Goal: Transaction & Acquisition: Download file/media

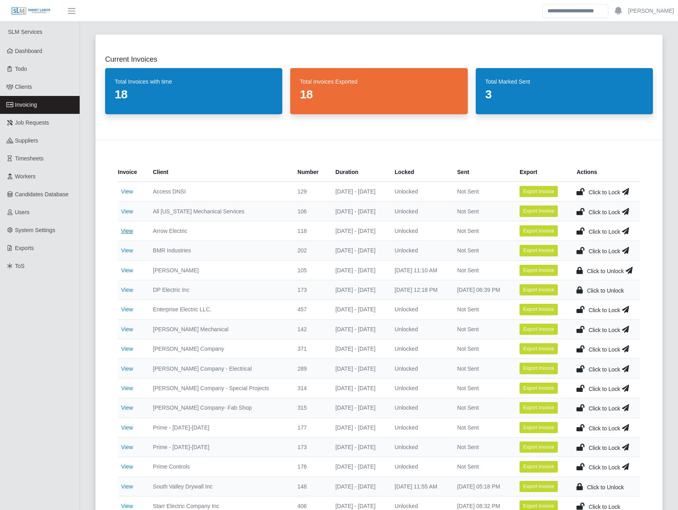
click at [125, 231] on link "View" at bounding box center [127, 231] width 12 height 6
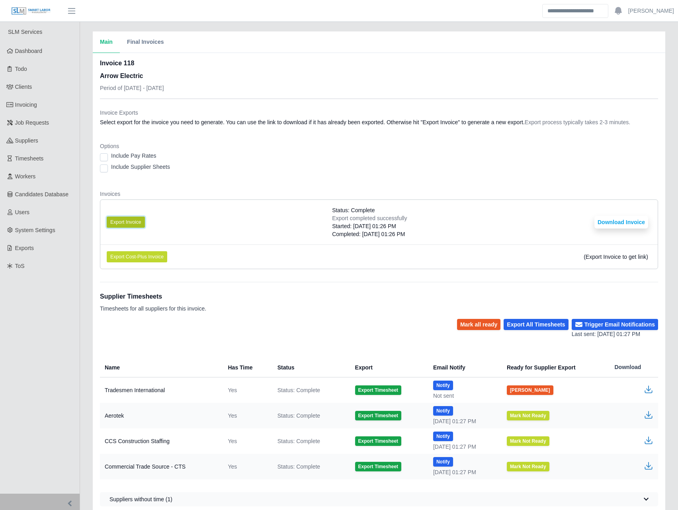
click at [131, 223] on button "Export Invoice" at bounding box center [126, 222] width 38 height 11
click at [629, 229] on li "Export Invoice Status: Complete Export completed successfully Started: 09/10/20…" at bounding box center [379, 222] width 558 height 45
click at [630, 227] on button "Download Invoice" at bounding box center [622, 222] width 54 height 13
click at [51, 111] on link "Invoicing" at bounding box center [40, 105] width 80 height 18
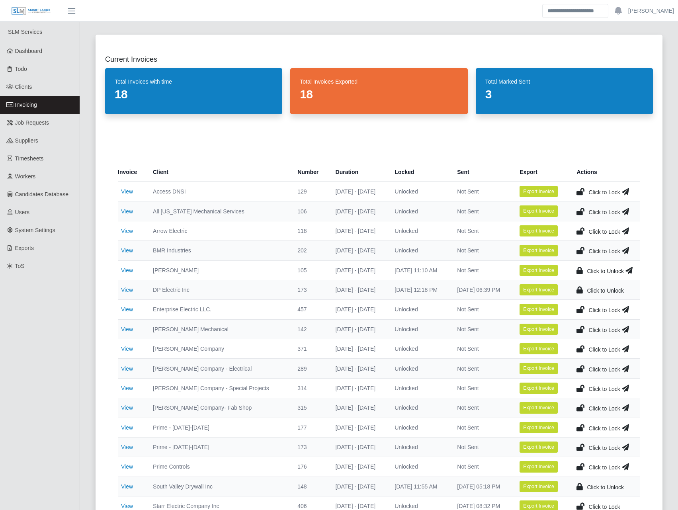
click at [583, 228] on icon at bounding box center [581, 230] width 8 height 11
click at [129, 211] on link "View" at bounding box center [127, 211] width 12 height 6
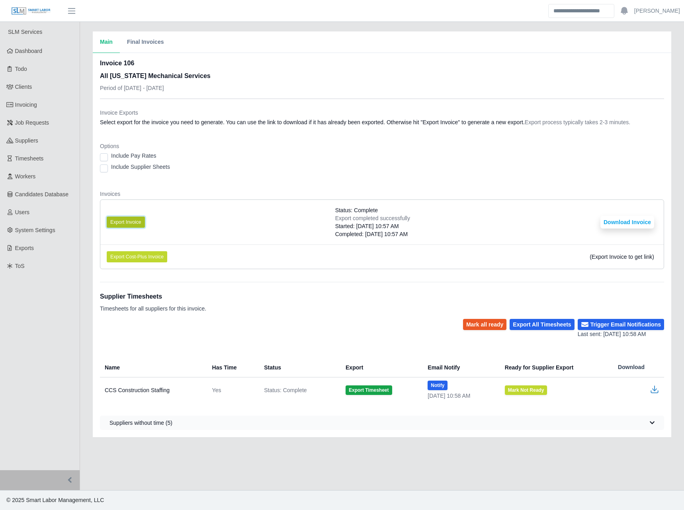
click at [126, 222] on button "Export Invoice" at bounding box center [126, 222] width 38 height 11
drag, startPoint x: 501, startPoint y: 199, endPoint x: 505, endPoint y: 198, distance: 4.1
click at [501, 199] on div "Invoices Export Invoice Status: Complete Export completed successfully Started:…" at bounding box center [382, 233] width 564 height 86
click at [622, 224] on button "Download Invoice" at bounding box center [628, 222] width 54 height 13
click at [47, 103] on link "Invoicing" at bounding box center [40, 105] width 80 height 18
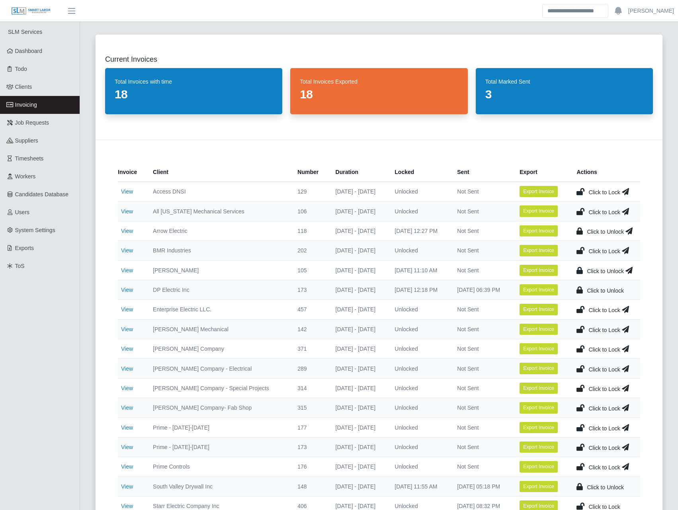
click at [124, 186] on td "View" at bounding box center [132, 192] width 29 height 20
drag, startPoint x: 579, startPoint y: 211, endPoint x: 578, endPoint y: 200, distance: 10.4
click at [579, 209] on icon at bounding box center [581, 211] width 8 height 11
click at [581, 190] on icon at bounding box center [581, 191] width 8 height 11
click at [166, 143] on div "Invoice Client Number Duration Locked Sent Export Actions View Access DNSI 129 …" at bounding box center [379, 342] width 567 height 405
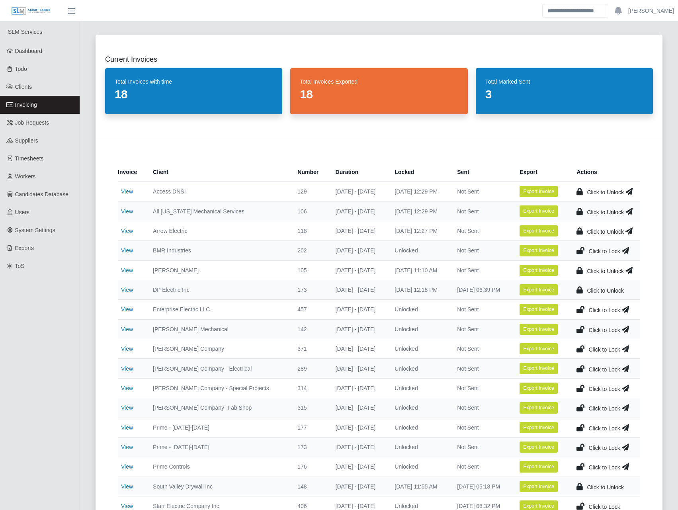
click at [124, 187] on td "View" at bounding box center [132, 192] width 29 height 20
click at [129, 191] on link "View" at bounding box center [127, 191] width 12 height 6
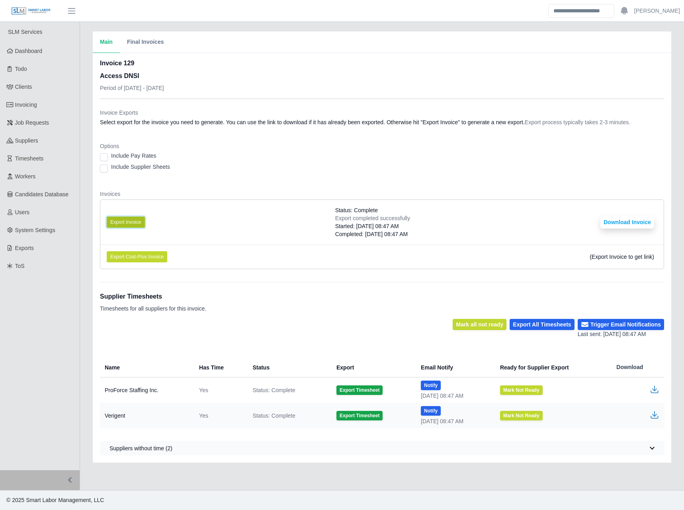
click at [137, 226] on button "Export Invoice" at bounding box center [126, 222] width 38 height 11
click at [567, 149] on dt "Options" at bounding box center [382, 146] width 564 height 8
drag, startPoint x: 345, startPoint y: 77, endPoint x: 378, endPoint y: 82, distance: 33.3
click at [346, 77] on div "Invoice 129 Access DNSI Period of 09/01/2025 - 09/07/2025" at bounding box center [382, 79] width 564 height 40
click at [614, 222] on button "Download Invoice" at bounding box center [628, 222] width 54 height 13
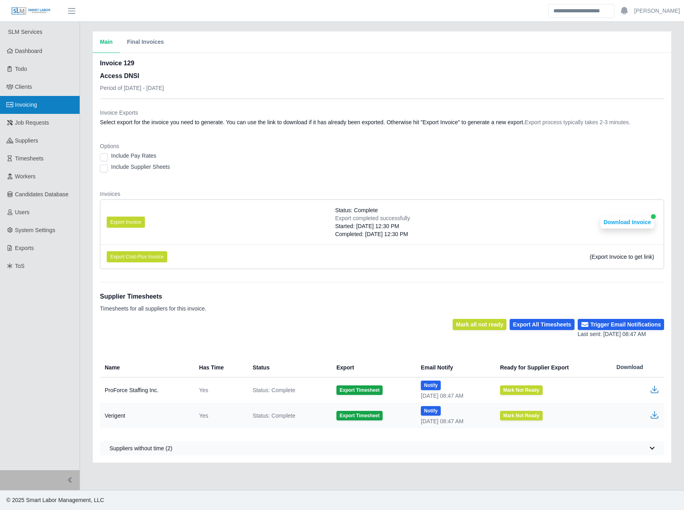
click at [39, 108] on link "Invoicing" at bounding box center [40, 105] width 80 height 18
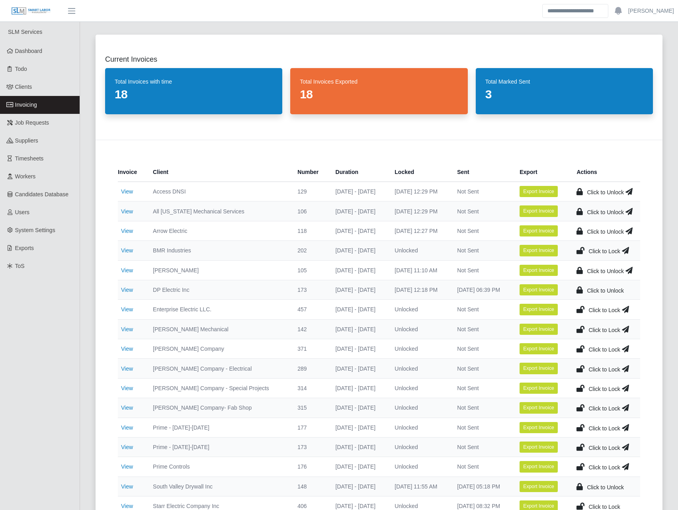
click at [580, 252] on icon at bounding box center [581, 250] width 8 height 11
click at [127, 255] on td "View" at bounding box center [132, 251] width 29 height 20
click at [128, 252] on link "View" at bounding box center [127, 250] width 12 height 6
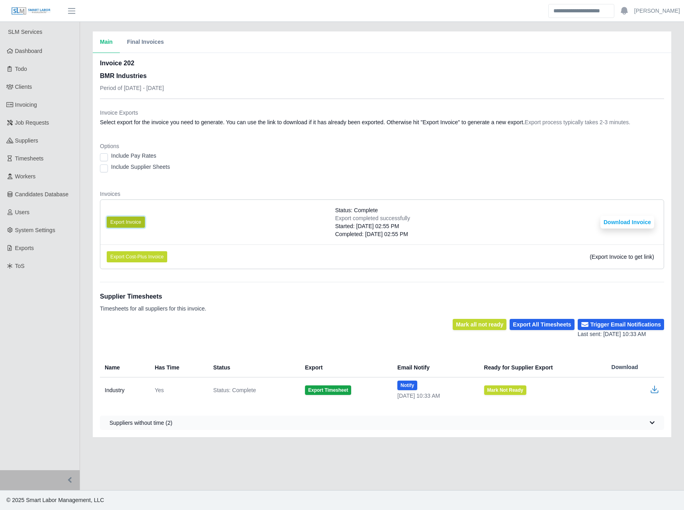
drag, startPoint x: 127, startPoint y: 219, endPoint x: 119, endPoint y: 221, distance: 8.3
click at [128, 217] on button "Export Invoice" at bounding box center [126, 222] width 38 height 11
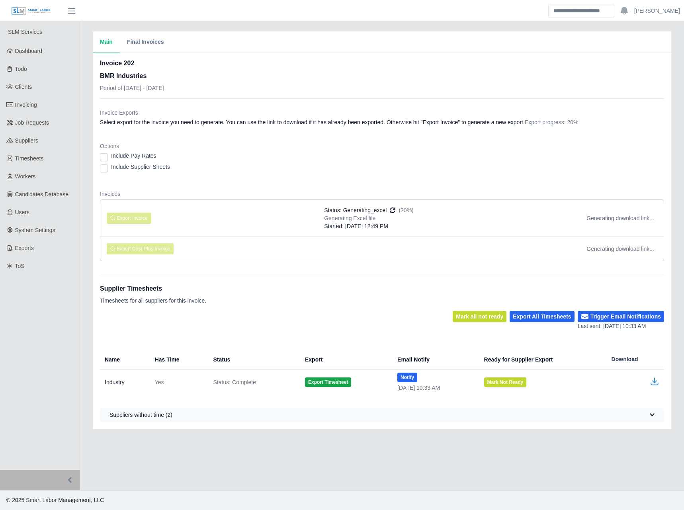
click at [268, 66] on div "Invoice 202 BMR Industries Period of [DATE] - [DATE]" at bounding box center [382, 79] width 564 height 40
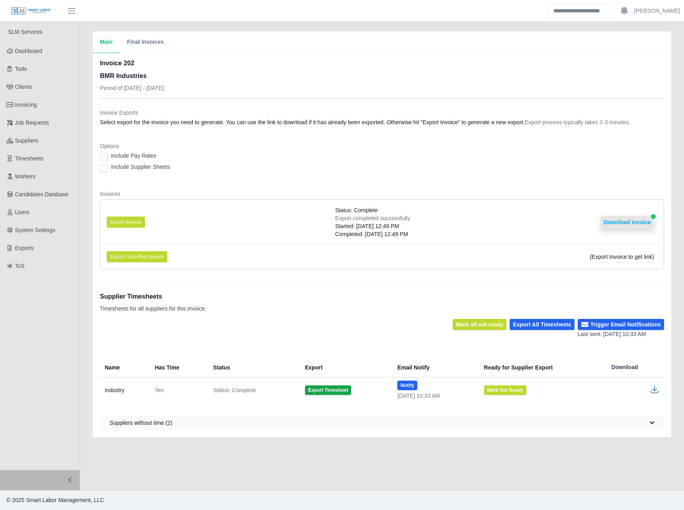
click at [634, 226] on button "Download Invoice" at bounding box center [628, 222] width 54 height 13
click at [24, 106] on span "Invoicing" at bounding box center [26, 105] width 22 height 6
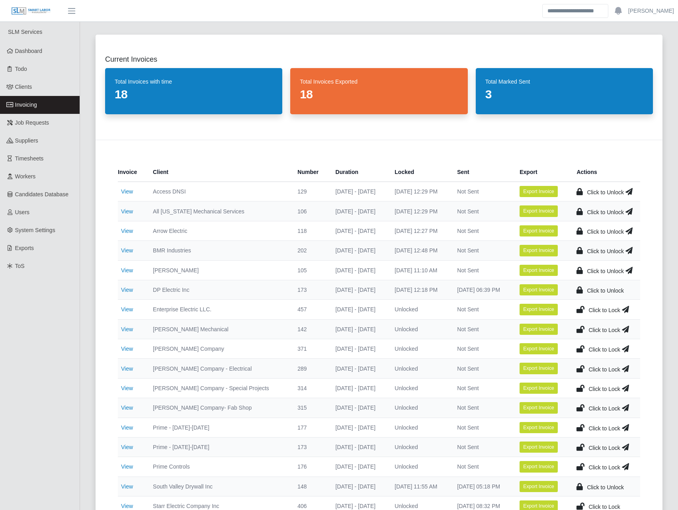
click at [632, 248] on icon at bounding box center [629, 250] width 7 height 11
click at [629, 231] on icon at bounding box center [629, 230] width 7 height 11
click at [629, 189] on icon at bounding box center [629, 191] width 7 height 11
click at [632, 272] on icon at bounding box center [629, 270] width 7 height 11
click at [133, 330] on link "View" at bounding box center [127, 329] width 12 height 6
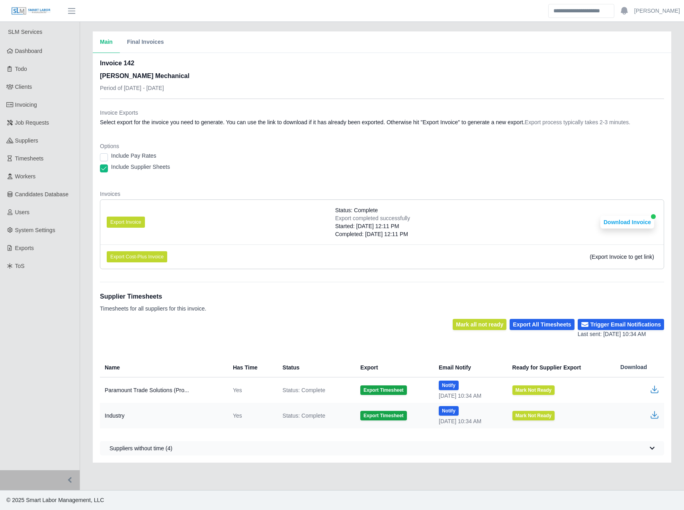
drag, startPoint x: 369, startPoint y: 127, endPoint x: 361, endPoint y: 132, distance: 9.3
click at [369, 127] on div "Invoice Exports Select export for the invoice you need to generate. You can use…" at bounding box center [382, 119] width 564 height 21
click at [127, 222] on button "Export Invoice" at bounding box center [126, 222] width 38 height 11
click at [646, 219] on button "Download Invoice" at bounding box center [628, 222] width 54 height 13
click at [46, 109] on link "Invoicing" at bounding box center [40, 105] width 80 height 18
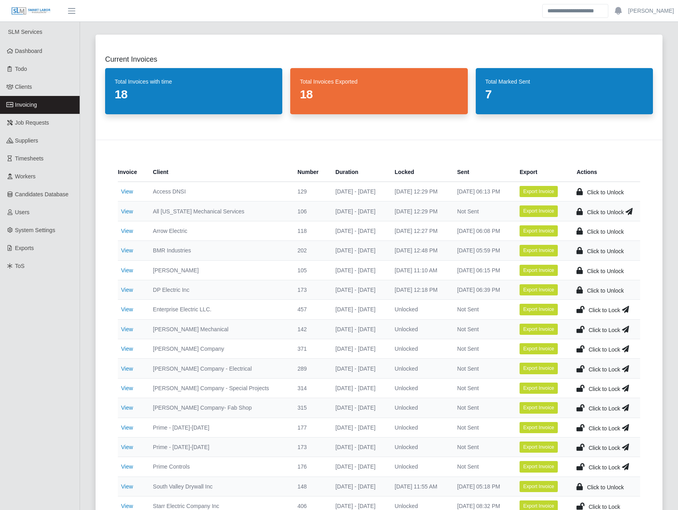
click at [580, 327] on icon at bounding box center [581, 329] width 8 height 11
click at [630, 329] on icon at bounding box center [629, 329] width 7 height 11
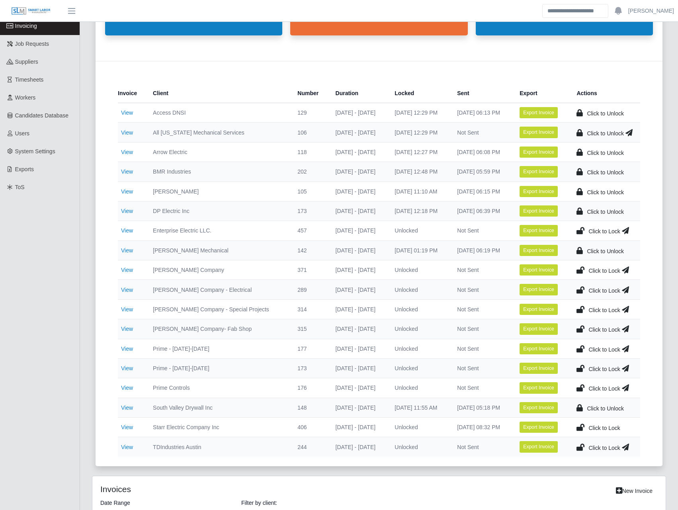
scroll to position [93, 0]
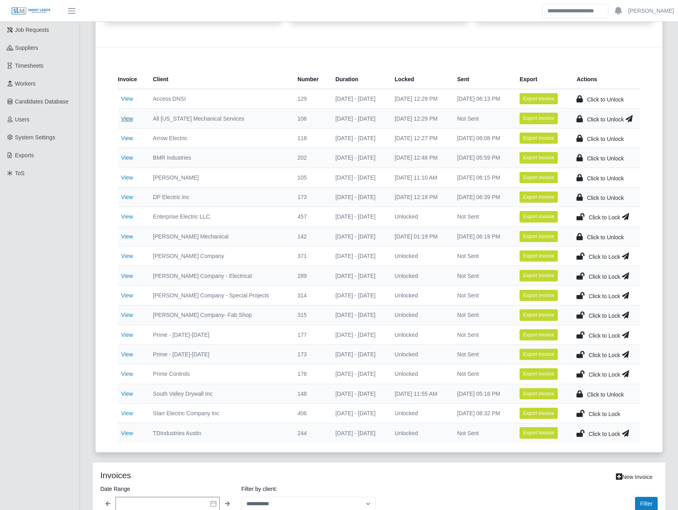
click at [132, 118] on link "View" at bounding box center [127, 118] width 12 height 6
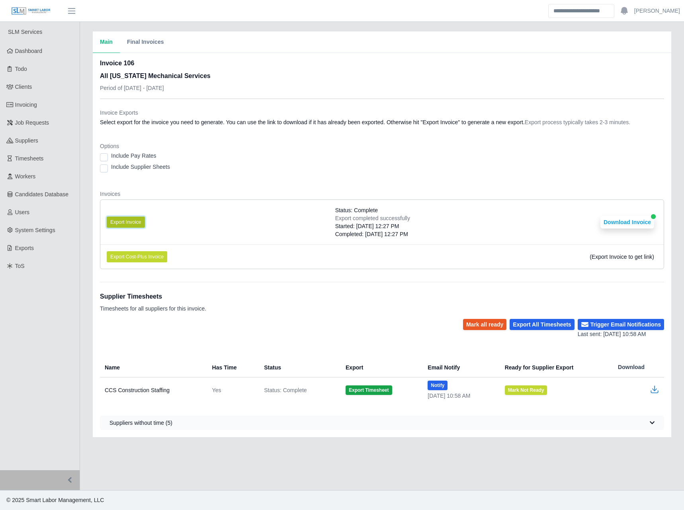
click at [127, 221] on button "Export Invoice" at bounding box center [126, 222] width 38 height 11
click at [644, 213] on li "Export Invoice Status: Complete Export completed successfully Started: 09/10/20…" at bounding box center [381, 222] width 563 height 45
click at [643, 217] on button "Download Invoice" at bounding box center [628, 222] width 54 height 13
click at [34, 102] on span "Invoicing" at bounding box center [26, 105] width 22 height 6
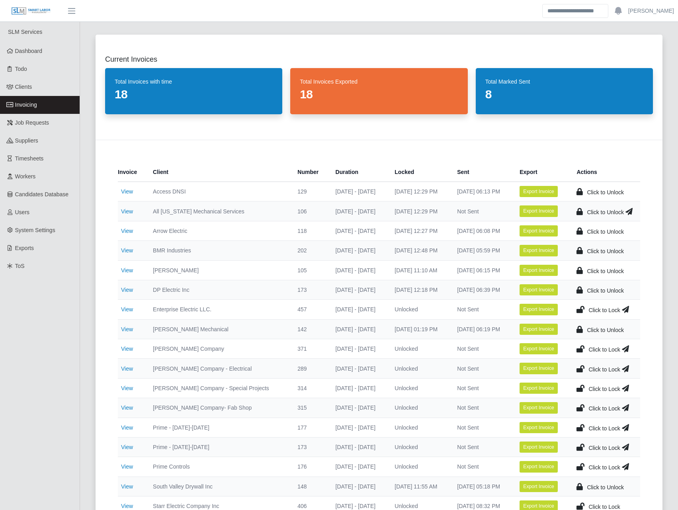
click at [217, 165] on th "Client" at bounding box center [219, 172] width 145 height 20
click at [625, 209] on td "Click to Unlock" at bounding box center [605, 211] width 70 height 20
click at [627, 211] on icon at bounding box center [629, 211] width 7 height 11
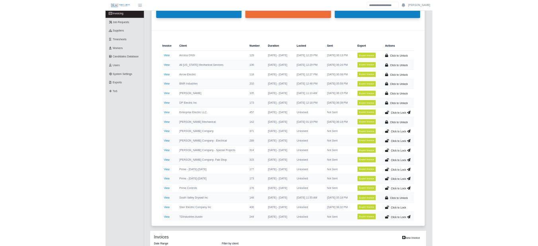
scroll to position [93, 0]
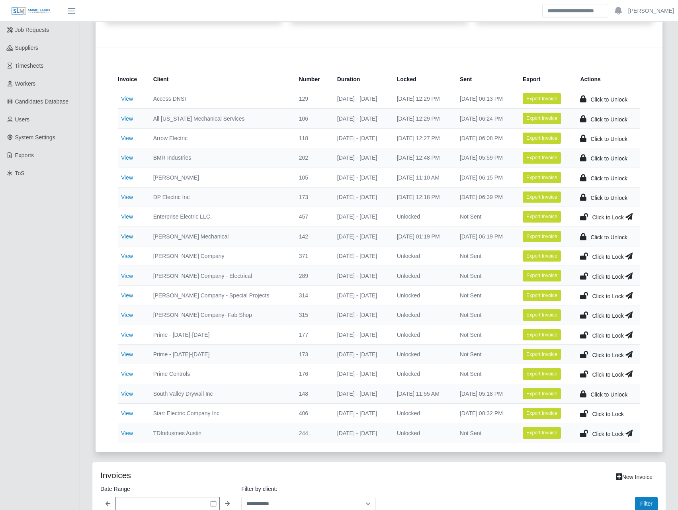
click at [129, 430] on link "View" at bounding box center [127, 433] width 12 height 6
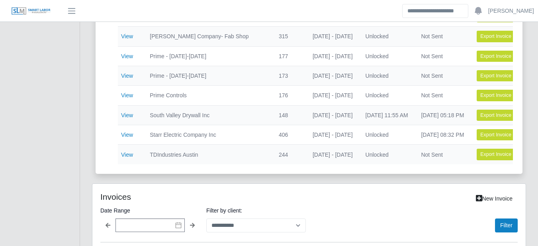
scroll to position [0, 82]
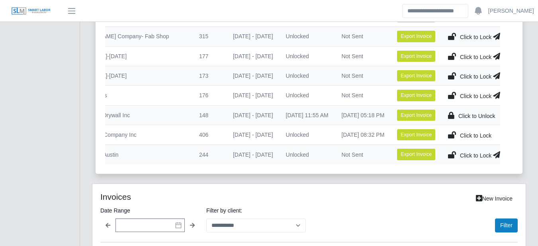
click at [496, 154] on icon at bounding box center [496, 154] width 7 height 11
click at [454, 153] on icon at bounding box center [452, 154] width 8 height 11
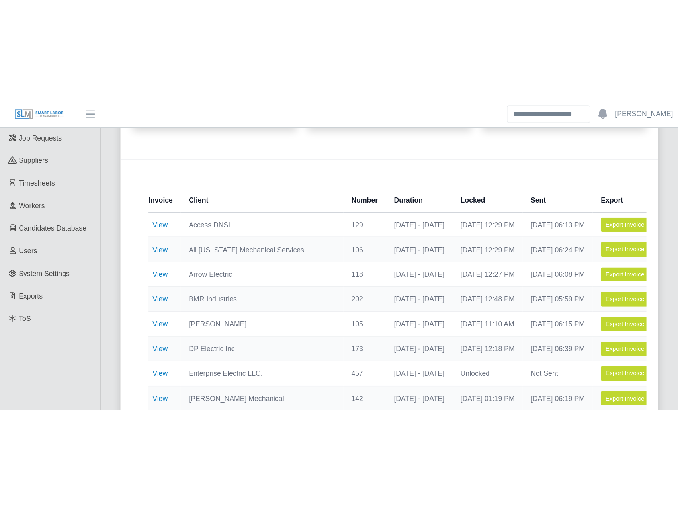
scroll to position [186, 0]
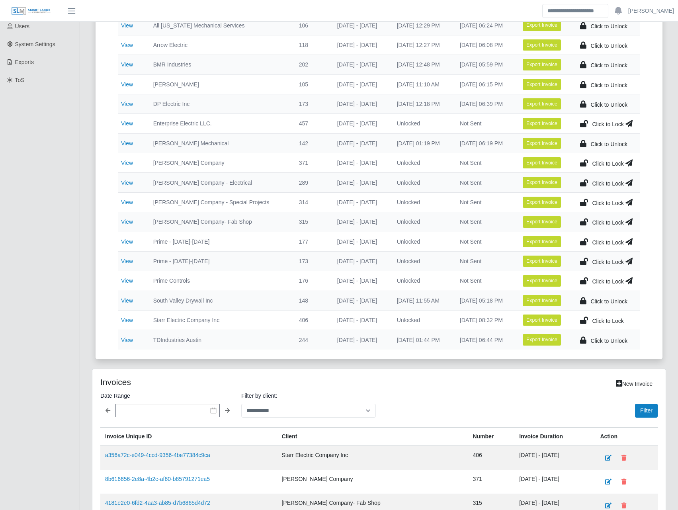
click at [85, 308] on div "Current Invoices Total Invoices with time 18 Total Invoices Exported 18 Total M…" at bounding box center [379, 284] width 598 height 890
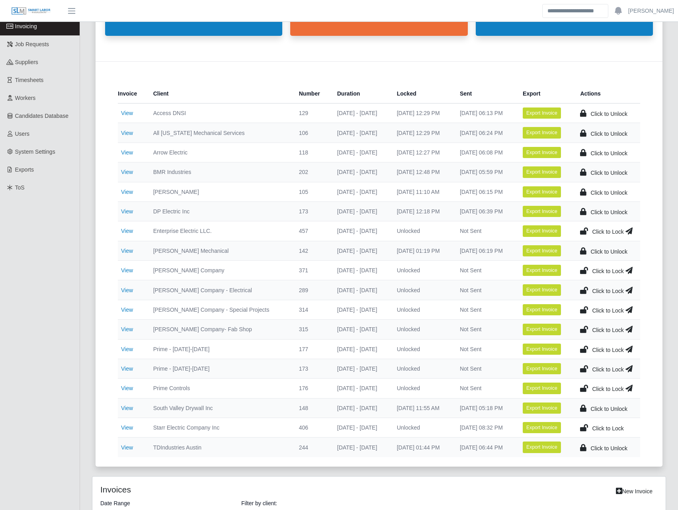
scroll to position [93, 0]
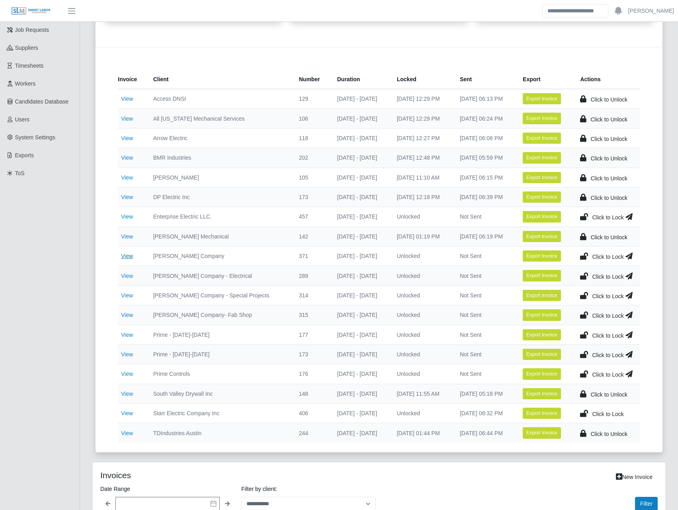
click at [125, 256] on link "View" at bounding box center [127, 256] width 12 height 6
click at [129, 277] on link "View" at bounding box center [127, 276] width 12 height 6
click at [129, 298] on link "View" at bounding box center [127, 295] width 12 height 6
click at [132, 317] on link "View" at bounding box center [127, 315] width 12 height 6
click at [583, 254] on icon at bounding box center [584, 255] width 8 height 11
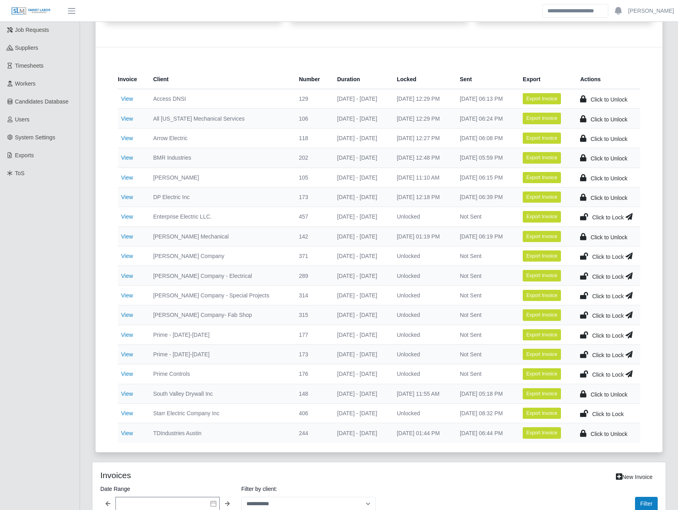
click at [584, 277] on icon at bounding box center [584, 275] width 8 height 11
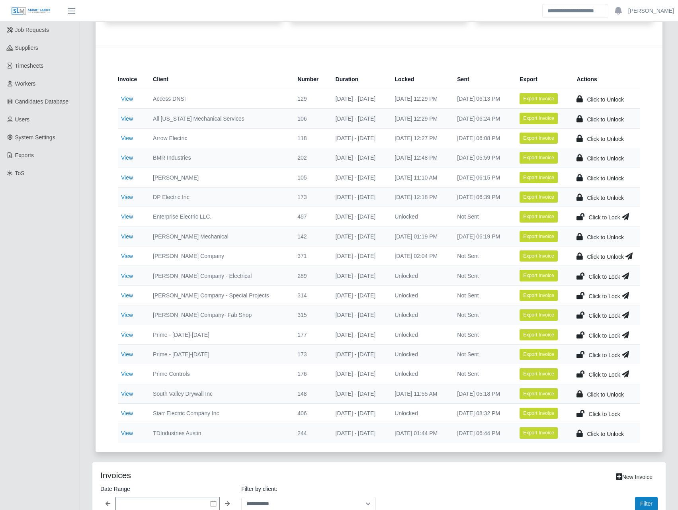
click at [581, 293] on icon at bounding box center [581, 295] width 8 height 11
click at [579, 315] on icon at bounding box center [581, 314] width 8 height 11
drag, startPoint x: 628, startPoint y: 314, endPoint x: 630, endPoint y: 305, distance: 9.5
click at [628, 313] on icon at bounding box center [625, 314] width 7 height 11
click at [632, 294] on icon at bounding box center [629, 295] width 7 height 11
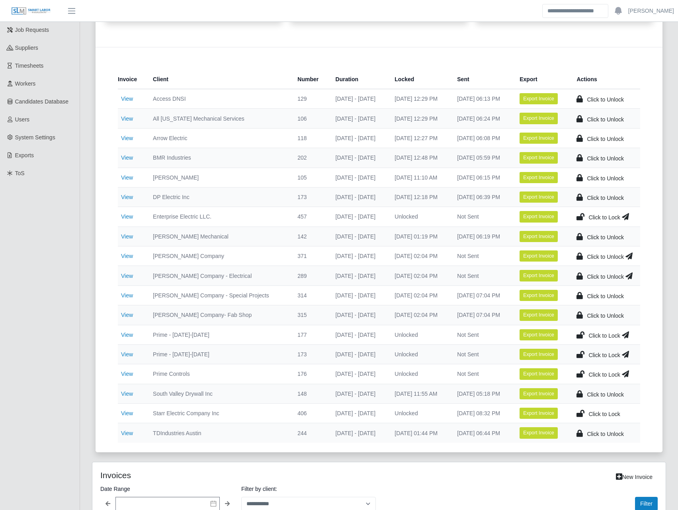
click at [628, 274] on icon at bounding box center [629, 275] width 7 height 11
click at [630, 255] on icon at bounding box center [629, 255] width 7 height 11
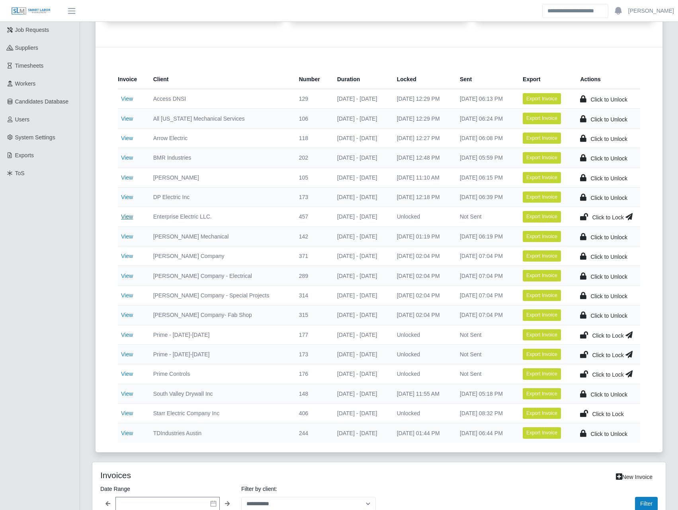
click at [127, 216] on link "View" at bounding box center [127, 216] width 12 height 6
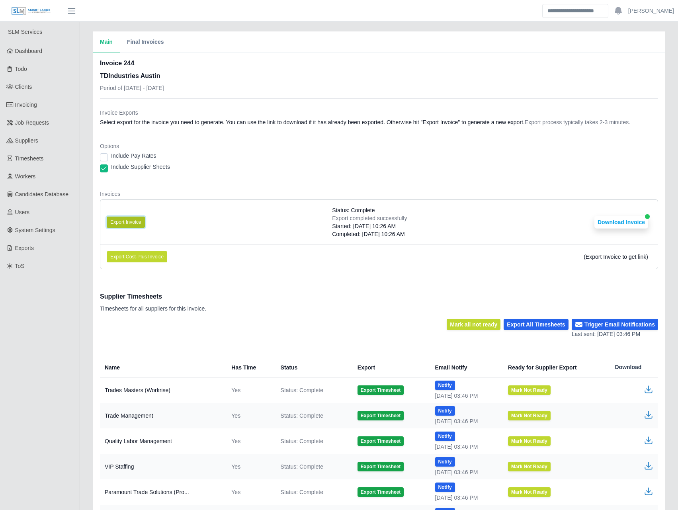
click at [124, 223] on button "Export Invoice" at bounding box center [126, 222] width 38 height 11
click at [337, 167] on div "Include Supplier Sheets" at bounding box center [379, 168] width 558 height 11
click at [621, 219] on button "Download Invoice" at bounding box center [622, 222] width 54 height 13
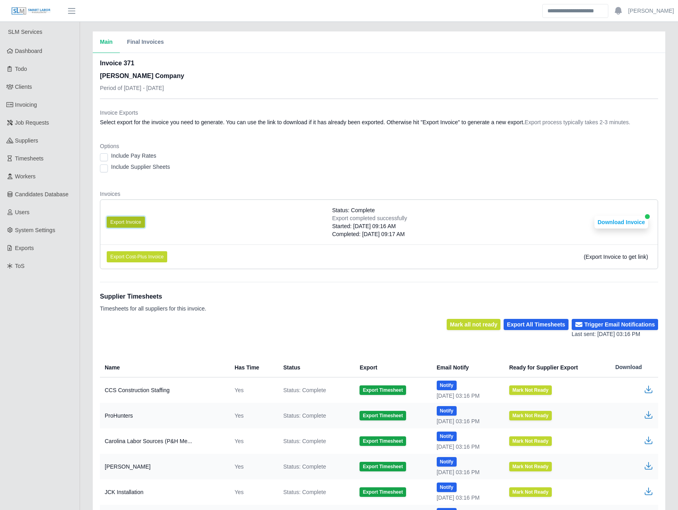
click at [128, 223] on button "Export Invoice" at bounding box center [126, 222] width 38 height 11
click at [604, 216] on button "Download Invoice" at bounding box center [622, 222] width 54 height 13
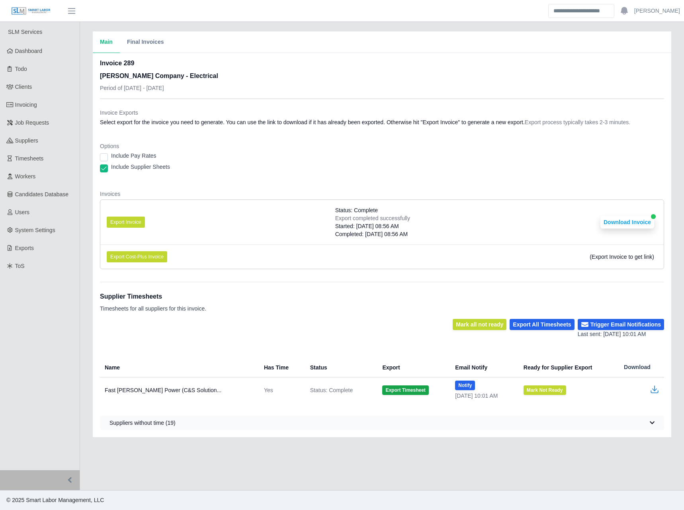
click at [100, 168] on div "Invoice 289 Lee Company - Electrical Period of 09/01/2025 - 09/07/2025 Invoice …" at bounding box center [382, 245] width 579 height 384
click at [119, 219] on button "Export Invoice" at bounding box center [126, 222] width 38 height 11
click at [634, 221] on button "Download Invoice" at bounding box center [628, 222] width 54 height 13
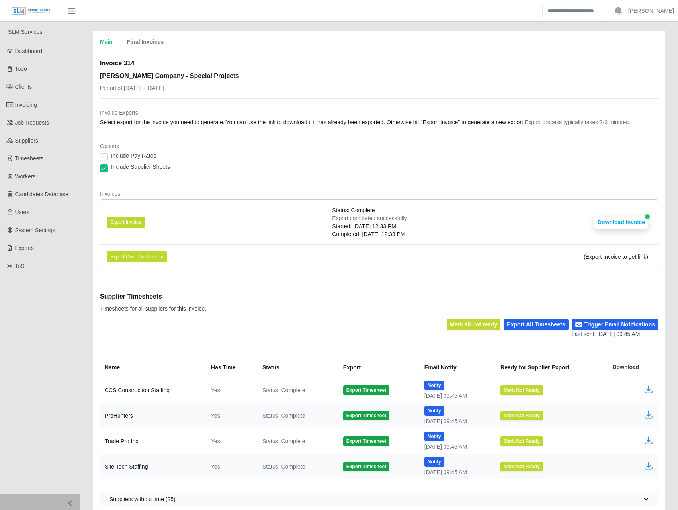
click at [107, 180] on dl "Invoice Exports Select export for the invoice you need to generate. You can use…" at bounding box center [379, 192] width 558 height 167
click at [125, 221] on button "Export Invoice" at bounding box center [126, 222] width 38 height 11
click at [618, 222] on button "Download Invoice" at bounding box center [622, 222] width 54 height 13
click at [128, 221] on button "Export Invoice" at bounding box center [126, 222] width 38 height 11
click at [635, 225] on button "Download Invoice" at bounding box center [622, 222] width 54 height 13
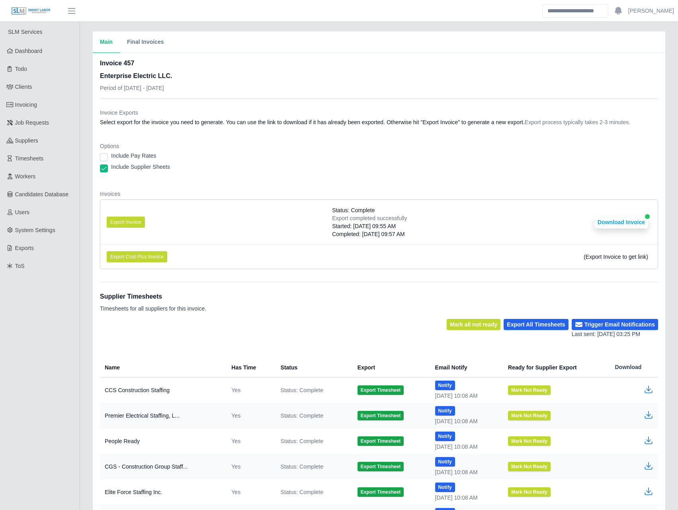
click at [110, 164] on div "Include Supplier Sheets" at bounding box center [379, 168] width 558 height 11
click at [133, 221] on button "Export Invoice" at bounding box center [126, 222] width 38 height 11
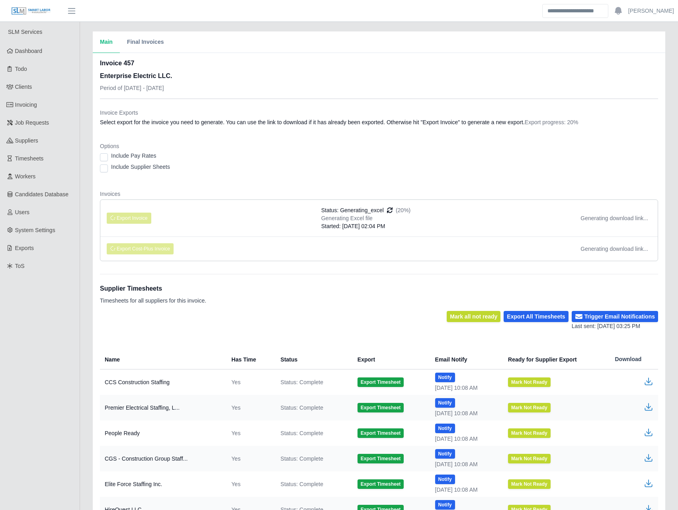
click at [300, 184] on dl "Invoice Exports Select export for the invoice you need to generate. You can use…" at bounding box center [379, 188] width 558 height 159
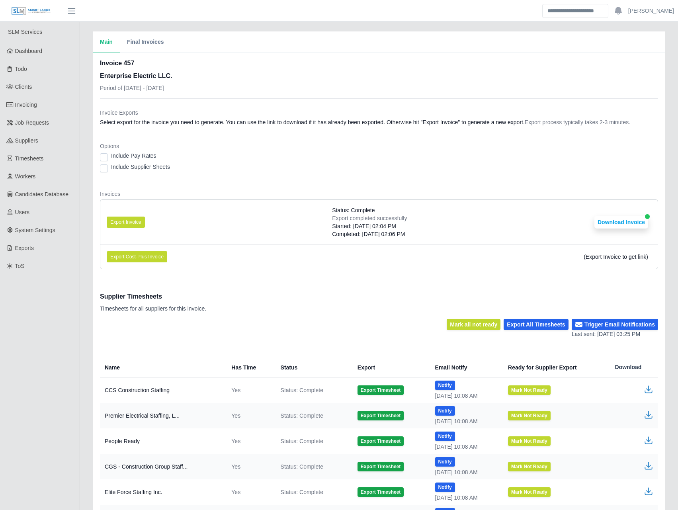
click at [351, 70] on div "Invoice 457 Enterprise Electric LLC. Period of 08/30/2025 - 09/05/2025" at bounding box center [379, 79] width 558 height 40
click at [614, 221] on button "Download Invoice" at bounding box center [622, 222] width 54 height 13
click at [37, 174] on link "Workers" at bounding box center [40, 177] width 80 height 18
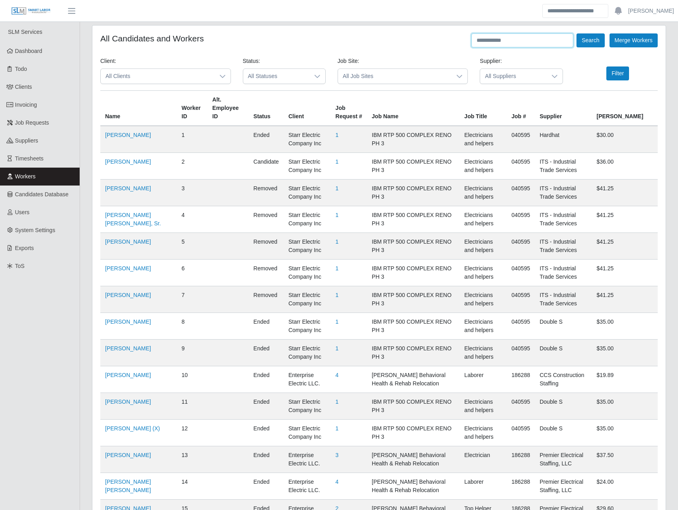
click at [501, 39] on input "text" at bounding box center [522, 40] width 102 height 14
paste input "**********"
type input "**********"
click at [594, 37] on button "Search" at bounding box center [591, 40] width 28 height 14
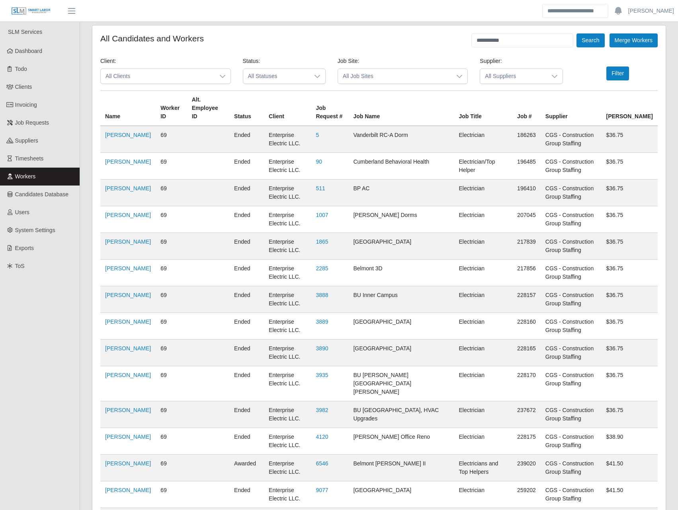
click at [117, 184] on td "Jose Chacon" at bounding box center [127, 193] width 55 height 27
click at [111, 191] on link "Jose Chacon" at bounding box center [128, 188] width 46 height 6
click at [35, 104] on span "Invoicing" at bounding box center [26, 105] width 22 height 6
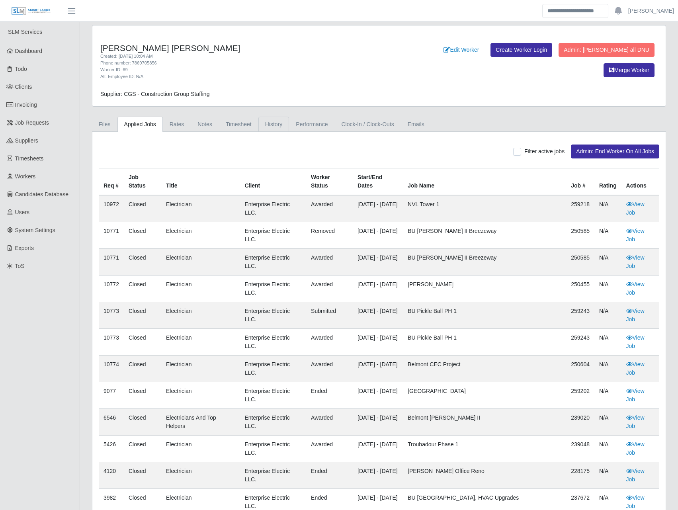
click at [277, 125] on link "History" at bounding box center [273, 125] width 31 height 16
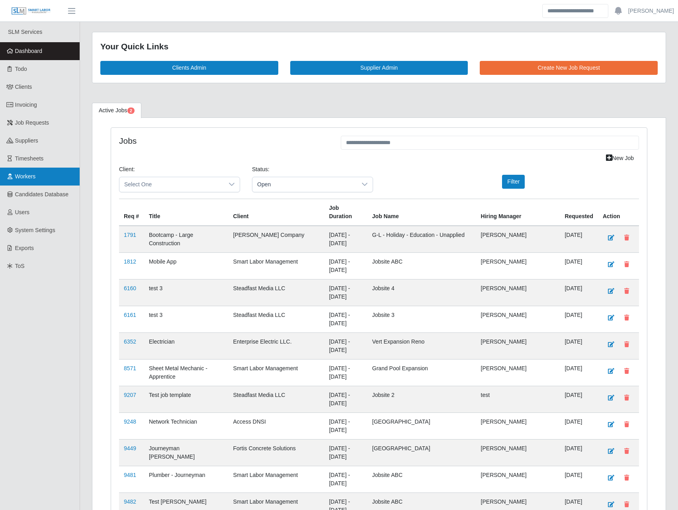
click at [26, 172] on link "Workers" at bounding box center [40, 177] width 80 height 18
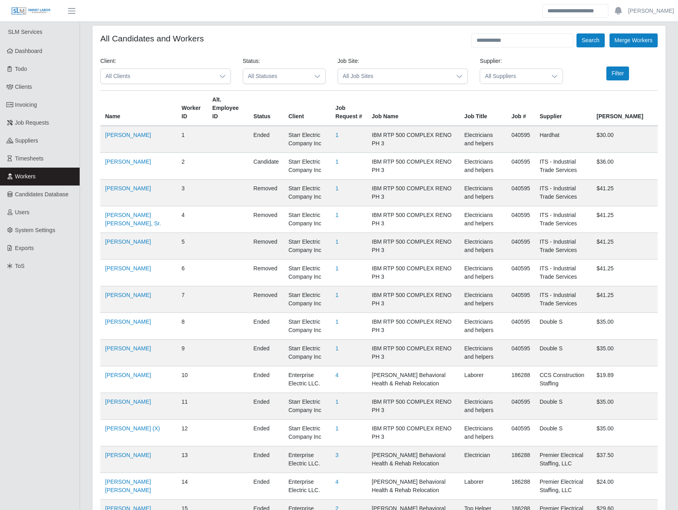
click at [519, 78] on span "All Suppliers" at bounding box center [513, 76] width 66 height 15
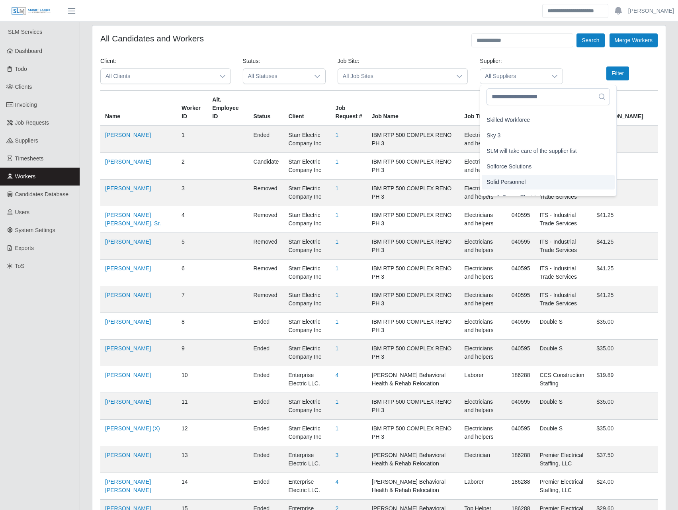
scroll to position [1394, 0]
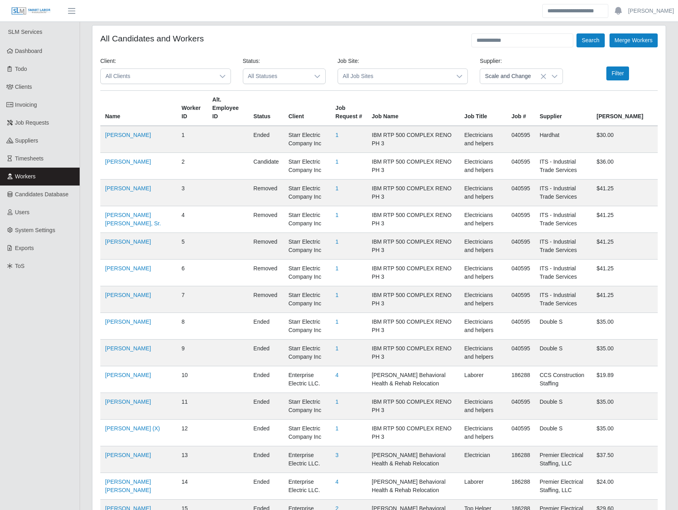
click at [523, 133] on span "Scale and Change" at bounding box center [510, 135] width 46 height 8
click at [220, 78] on icon at bounding box center [222, 76] width 6 height 6
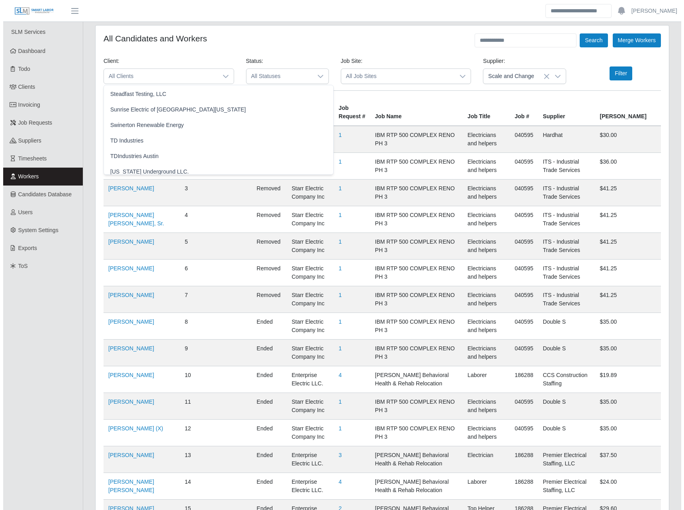
scroll to position [900, 0]
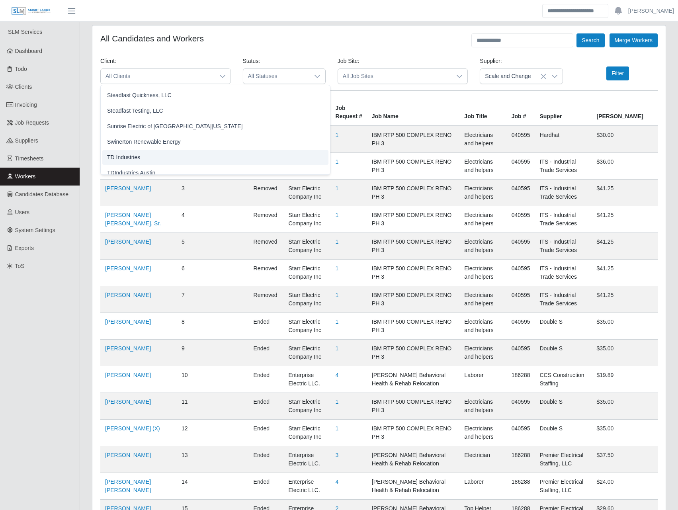
click at [147, 158] on li "TD Industries" at bounding box center [215, 157] width 226 height 15
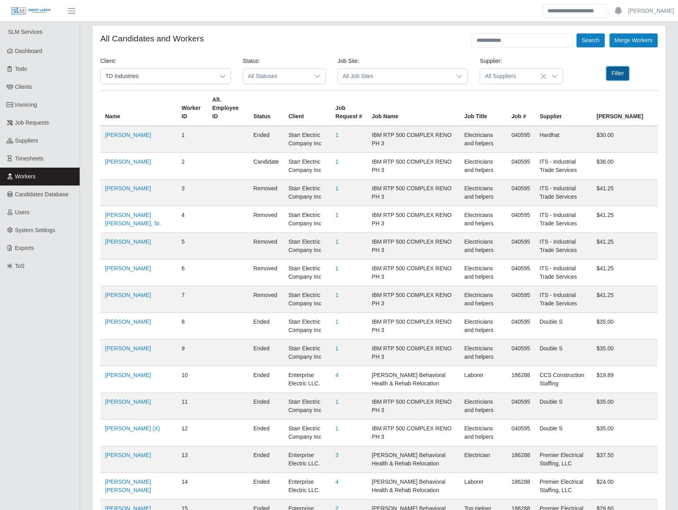
click at [612, 74] on button "Filter" at bounding box center [617, 74] width 23 height 14
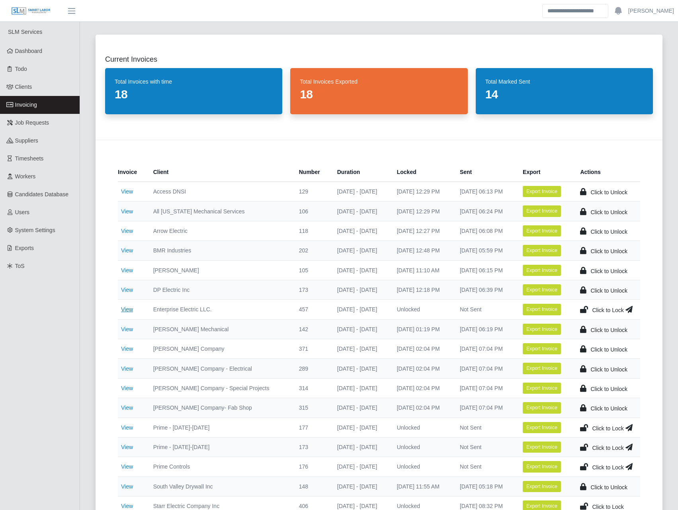
click at [131, 306] on link "View" at bounding box center [127, 309] width 12 height 6
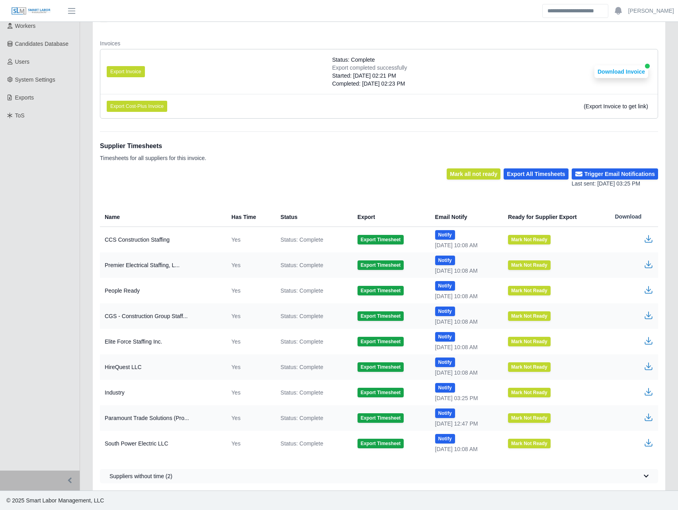
scroll to position [151, 0]
drag, startPoint x: 411, startPoint y: 82, endPoint x: 327, endPoint y: 60, distance: 87.1
click at [327, 60] on li "Export Invoice Status: Complete Export completed successfully Started: [DATE] 0…" at bounding box center [379, 71] width 558 height 45
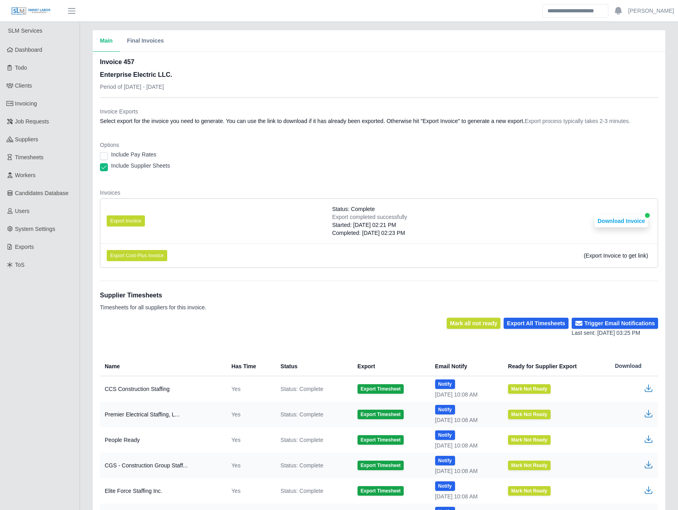
scroll to position [0, 0]
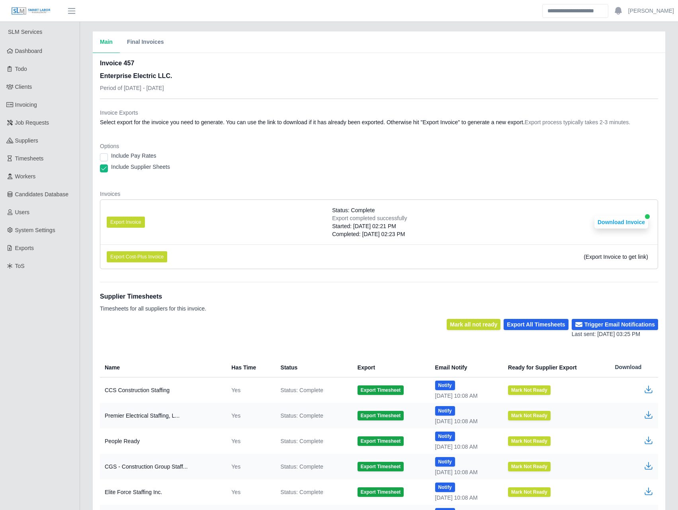
click at [440, 215] on li "Export Invoice Status: Complete Export completed successfully Started: [DATE] 0…" at bounding box center [379, 222] width 558 height 45
click at [610, 219] on button "Download Invoice" at bounding box center [622, 222] width 54 height 13
click at [283, 178] on dl "Invoice Exports Select export for the invoice you need to generate. You can use…" at bounding box center [379, 192] width 558 height 167
click at [124, 218] on button "Export Invoice" at bounding box center [126, 222] width 38 height 11
click at [571, 193] on dt "Invoices" at bounding box center [379, 194] width 558 height 8
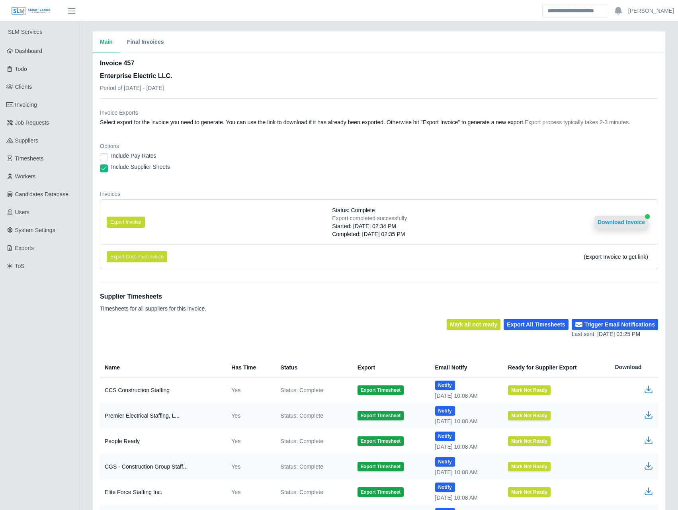
click at [616, 222] on button "Download Invoice" at bounding box center [622, 222] width 54 height 13
click at [30, 174] on span "Workers" at bounding box center [25, 176] width 21 height 6
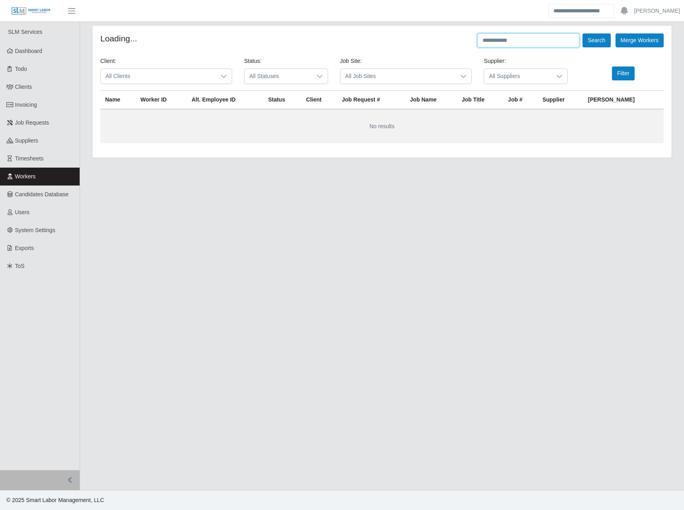
click at [507, 45] on input "text" at bounding box center [528, 40] width 102 height 14
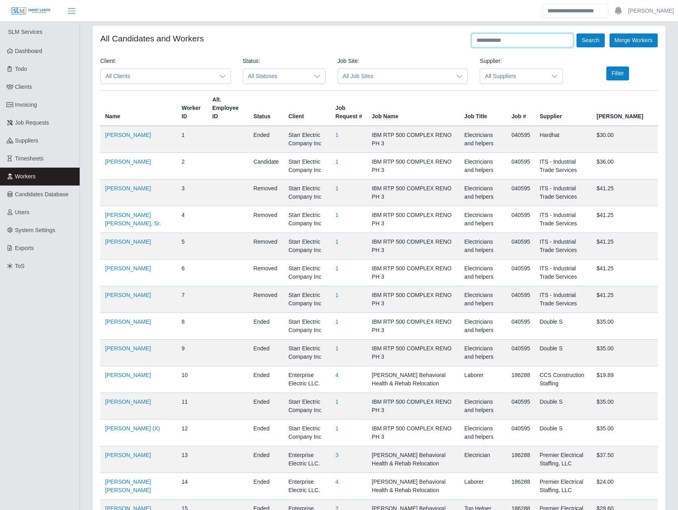
paste input "**********"
click at [594, 40] on button "Search" at bounding box center [591, 40] width 28 height 14
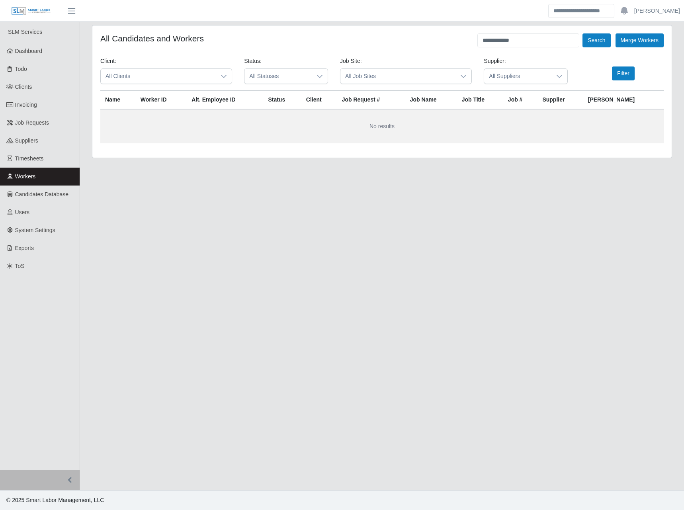
click at [544, 32] on div "**********" at bounding box center [381, 91] width 579 height 132
click at [544, 36] on input "**********" at bounding box center [528, 40] width 102 height 14
click at [583, 33] on button "Search" at bounding box center [597, 40] width 28 height 14
click at [523, 39] on input "**********" at bounding box center [528, 40] width 102 height 14
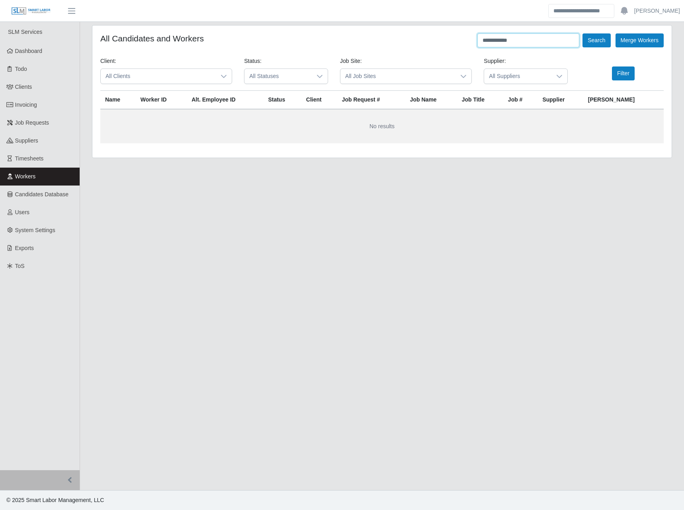
click at [489, 36] on input "**********" at bounding box center [528, 40] width 102 height 14
click at [488, 36] on input "**********" at bounding box center [528, 40] width 102 height 14
type input "*******"
click at [594, 40] on button "Search" at bounding box center [597, 40] width 28 height 14
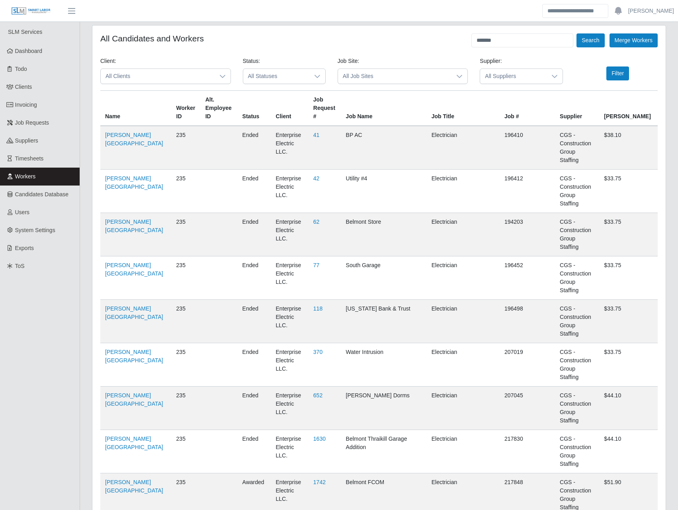
click at [217, 80] on div at bounding box center [223, 76] width 16 height 15
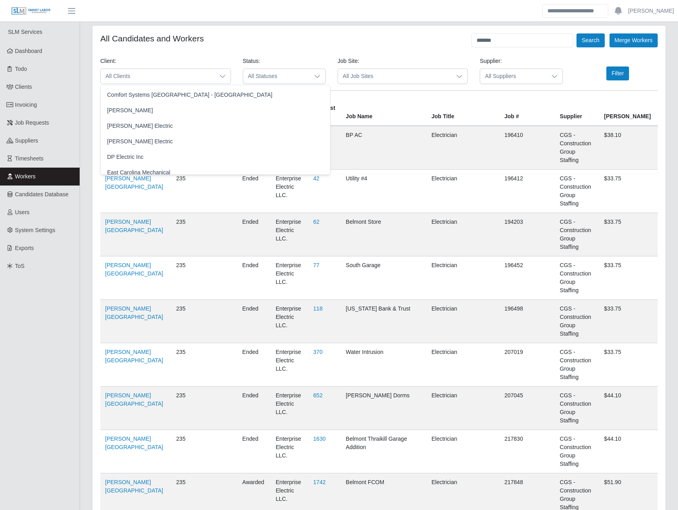
scroll to position [372, 0]
click at [161, 96] on span "Enterprise Electric LLC." at bounding box center [136, 95] width 59 height 8
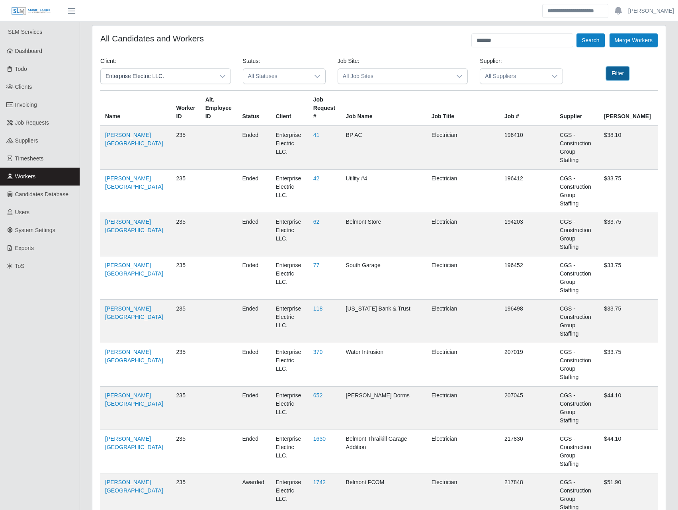
click at [620, 72] on button "Filter" at bounding box center [617, 74] width 23 height 14
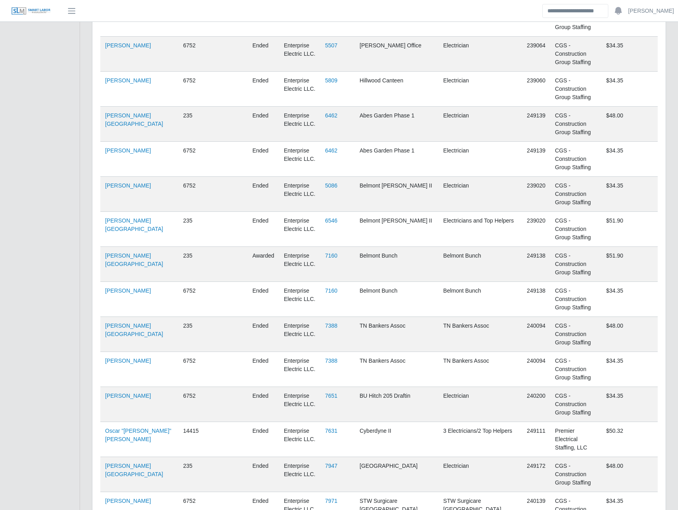
scroll to position [1246, 0]
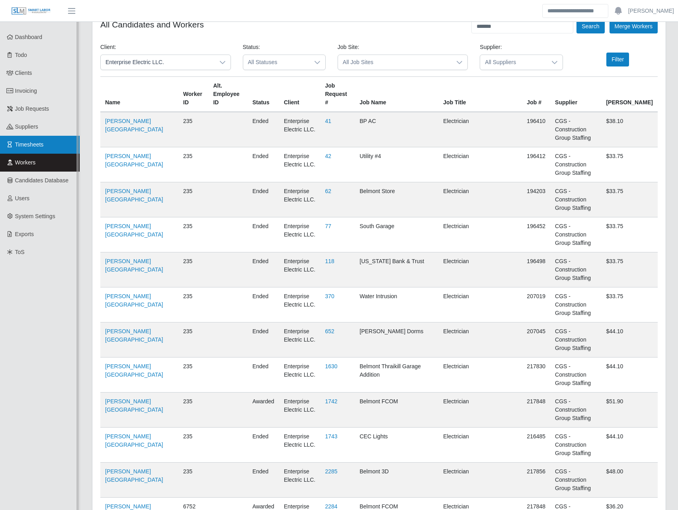
scroll to position [0, 0]
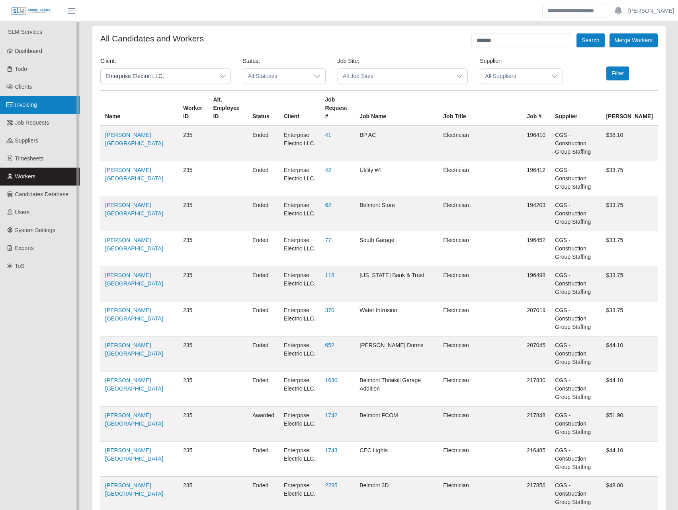
click at [37, 107] on span "Invoicing" at bounding box center [26, 105] width 22 height 6
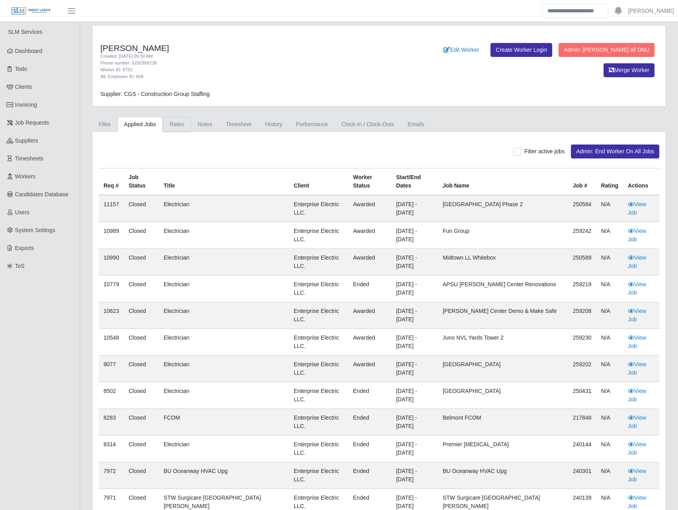
click at [176, 127] on link "Rates" at bounding box center [177, 125] width 28 height 16
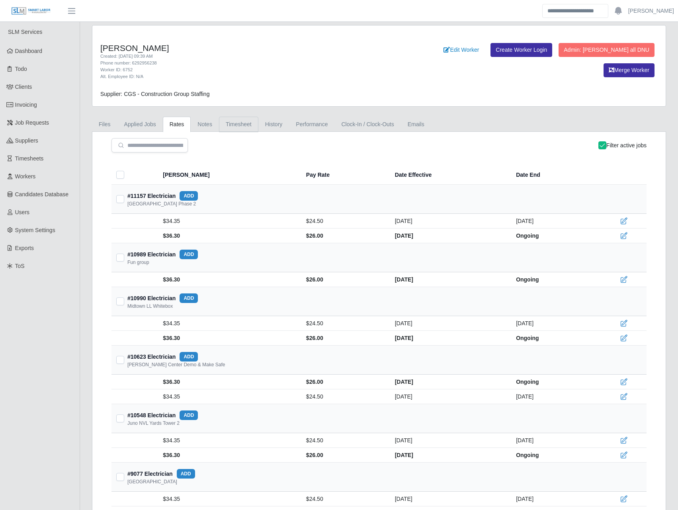
click at [250, 126] on link "Timesheet" at bounding box center [238, 125] width 39 height 16
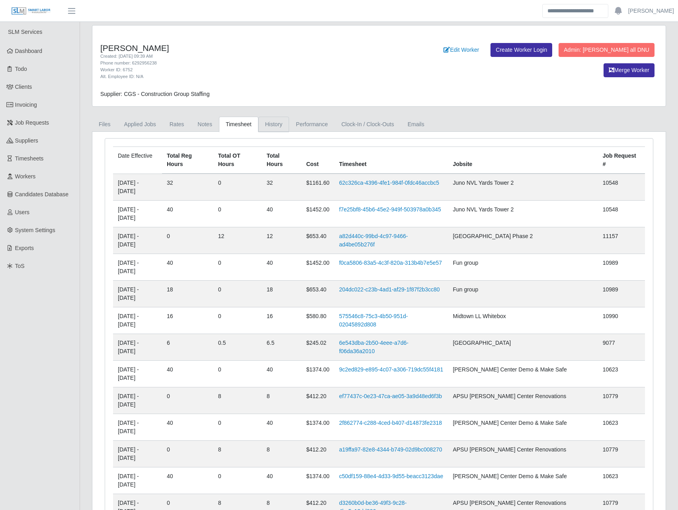
click at [271, 123] on link "History" at bounding box center [273, 125] width 31 height 16
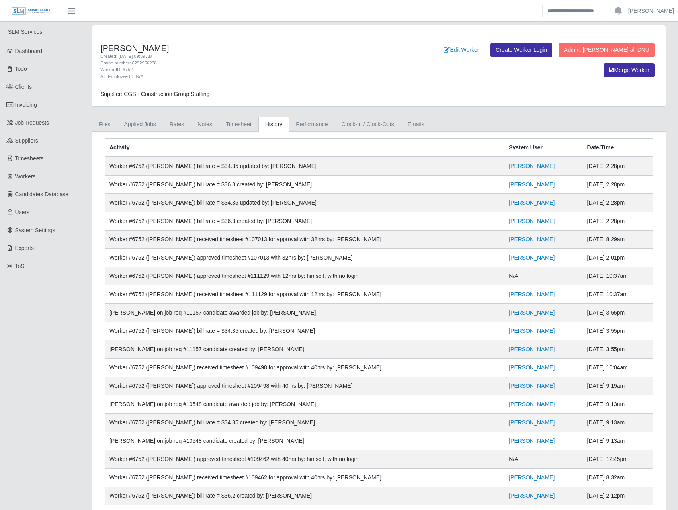
drag, startPoint x: 108, startPoint y: 274, endPoint x: 628, endPoint y: 297, distance: 521.0
click at [231, 124] on link "Timesheet" at bounding box center [238, 125] width 39 height 16
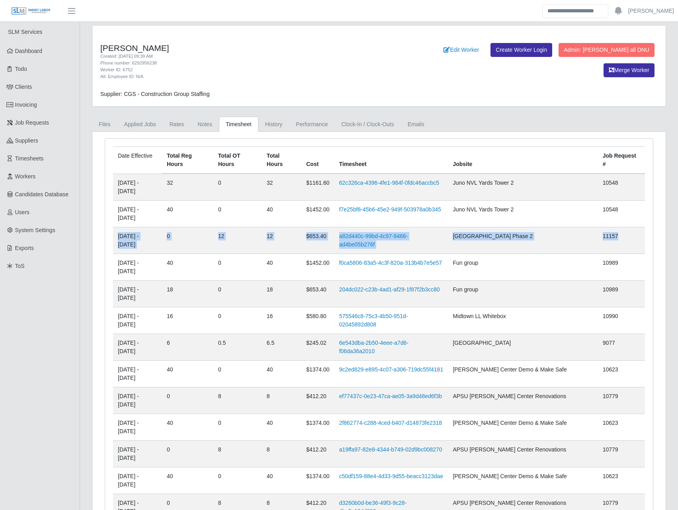
drag, startPoint x: 115, startPoint y: 209, endPoint x: 619, endPoint y: 214, distance: 503.8
click at [619, 227] on tr "08/23/2025 - 08/29/2025 0 12 12 $653.40 a82d440c-99bd-4c97-9466-ad4be05b276f Ro…" at bounding box center [379, 240] width 532 height 27
click at [258, 122] on link "History" at bounding box center [273, 125] width 31 height 16
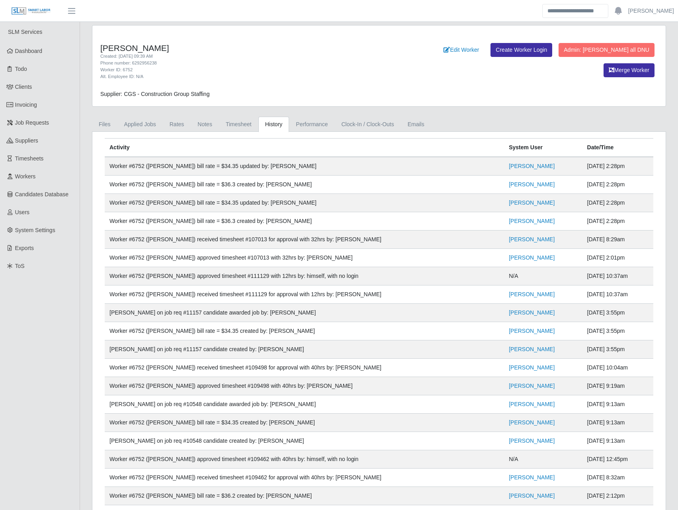
drag, startPoint x: 110, startPoint y: 276, endPoint x: 625, endPoint y: 272, distance: 514.9
click at [625, 272] on tr "Worker #6752 (Juan Jose Quevedo) approved timesheet #111129 with 12hrs by: hims…" at bounding box center [379, 276] width 549 height 18
click at [242, 127] on link "Timesheet" at bounding box center [238, 125] width 39 height 16
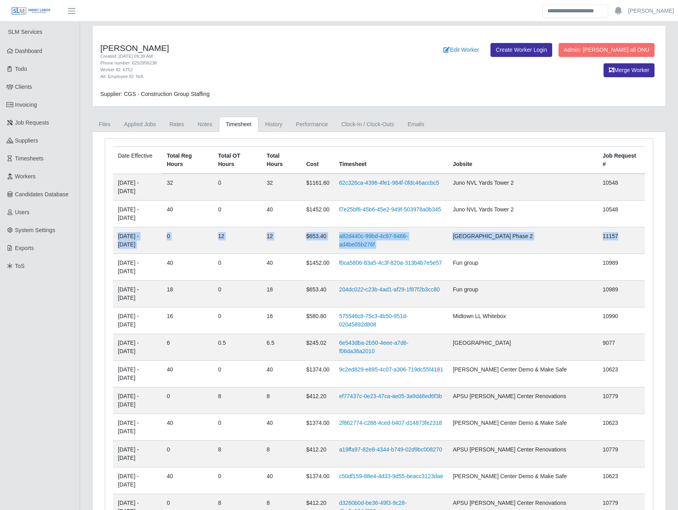
drag, startPoint x: 118, startPoint y: 211, endPoint x: 621, endPoint y: 217, distance: 502.6
click at [621, 227] on tr "08/23/2025 - 08/29/2025 0 12 12 $653.40 a82d440c-99bd-4c97-9466-ad4be05b276f Ro…" at bounding box center [379, 240] width 532 height 27
click at [265, 121] on link "History" at bounding box center [273, 125] width 31 height 16
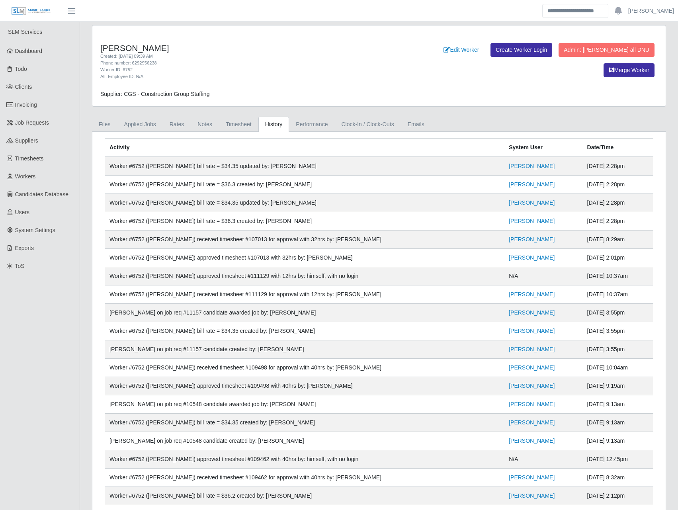
drag, startPoint x: 111, startPoint y: 276, endPoint x: 625, endPoint y: 275, distance: 514.1
click at [625, 275] on tr "Worker #6752 (Juan Jose Quevedo) approved timesheet #111129 with 12hrs by: hims…" at bounding box center [379, 276] width 549 height 18
click at [244, 126] on link "Timesheet" at bounding box center [238, 125] width 39 height 16
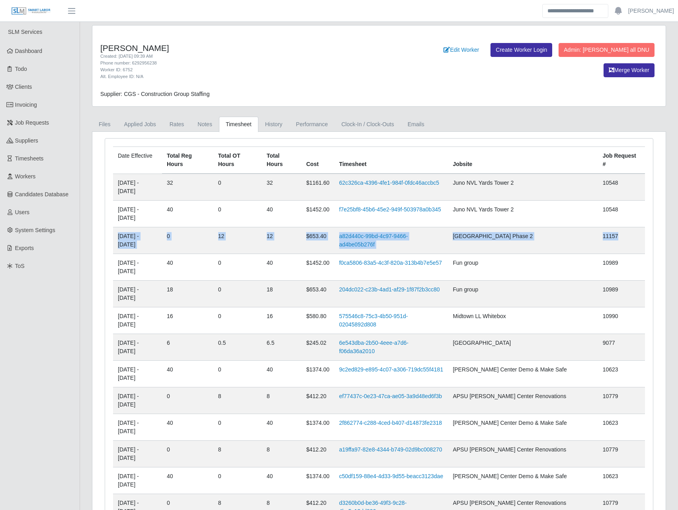
drag, startPoint x: 113, startPoint y: 211, endPoint x: 628, endPoint y: 211, distance: 514.5
click at [628, 227] on tr "08/23/2025 - 08/29/2025 0 12 12 $653.40 a82d440c-99bd-4c97-9466-ad4be05b276f Ro…" at bounding box center [379, 240] width 532 height 27
click at [273, 122] on link "History" at bounding box center [273, 125] width 31 height 16
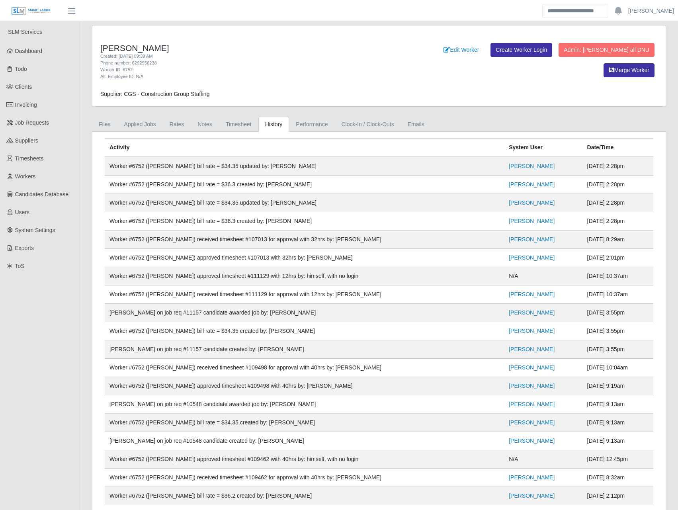
drag, startPoint x: 110, startPoint y: 273, endPoint x: 626, endPoint y: 274, distance: 515.3
click at [626, 274] on tr "Worker #6752 (Juan Jose Quevedo) approved timesheet #111129 with 12hrs by: hims…" at bounding box center [379, 276] width 549 height 18
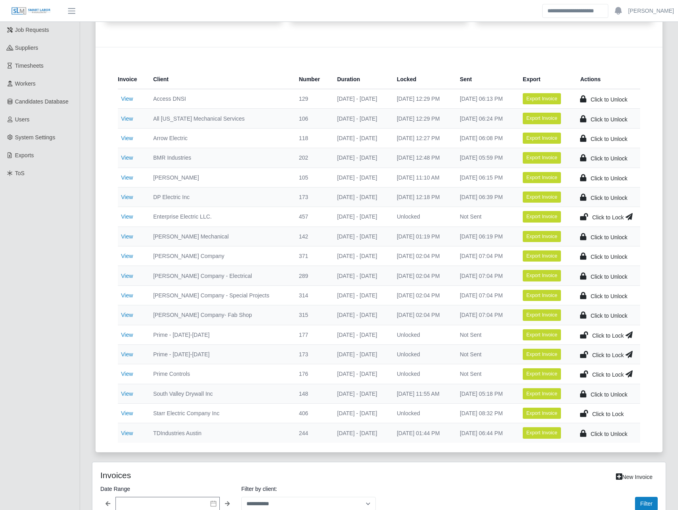
scroll to position [186, 0]
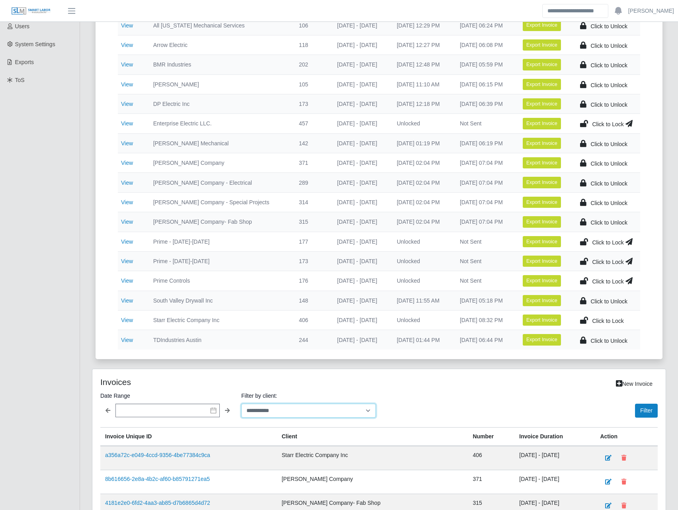
click at [263, 408] on select "**********" at bounding box center [308, 411] width 135 height 14
select select "**********"
click at [241, 404] on select "**********" at bounding box center [308, 411] width 135 height 14
click at [379, 398] on div "**********" at bounding box center [379, 404] width 558 height 27
click at [647, 412] on button "Filter" at bounding box center [646, 411] width 23 height 14
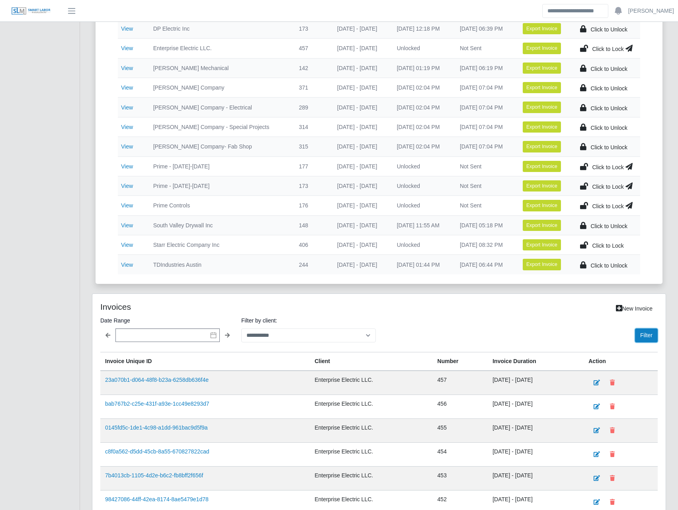
scroll to position [279, 0]
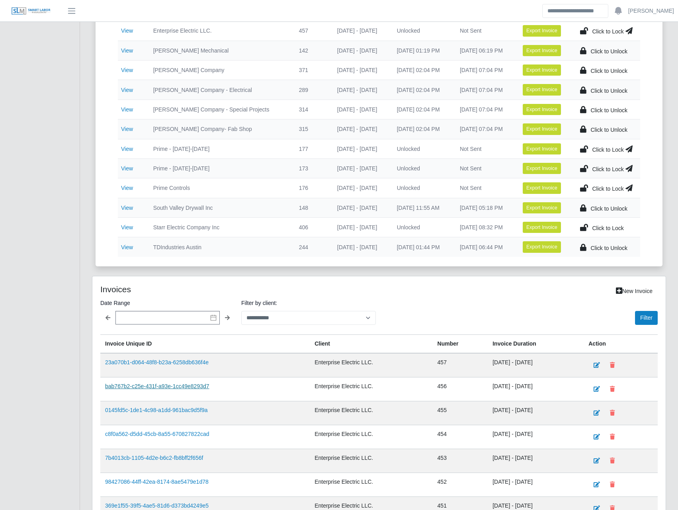
click at [189, 386] on link "bab767b2-c25e-431f-a93e-1cc49e8293d7" at bounding box center [157, 386] width 104 height 6
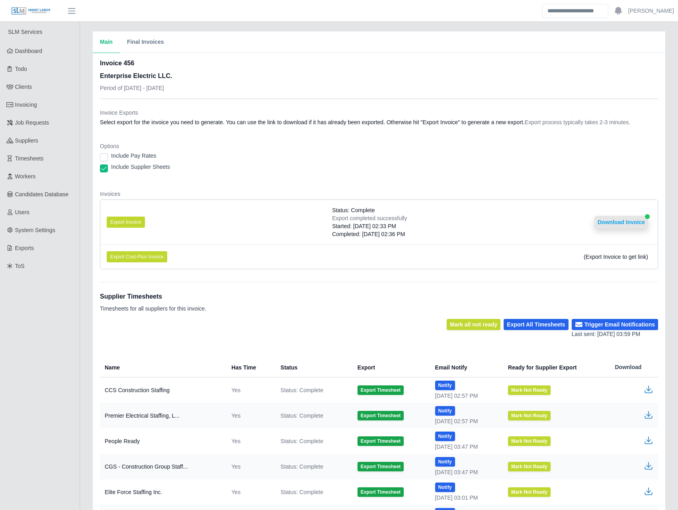
click at [622, 223] on button "Download Invoice" at bounding box center [622, 222] width 54 height 13
click at [158, 49] on button "Final Invoices" at bounding box center [145, 42] width 51 height 22
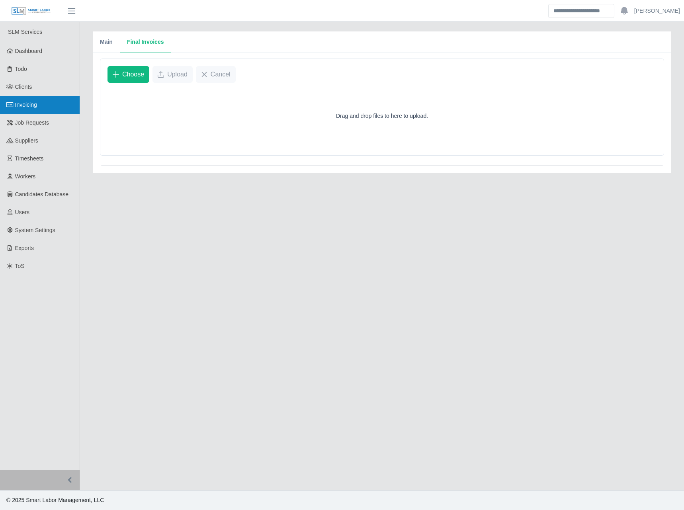
click at [31, 102] on span "Invoicing" at bounding box center [26, 105] width 22 height 6
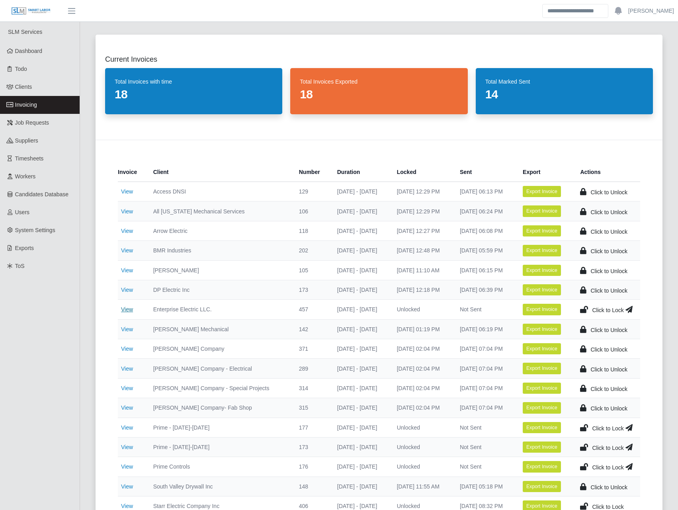
click at [126, 308] on link "View" at bounding box center [127, 309] width 12 height 6
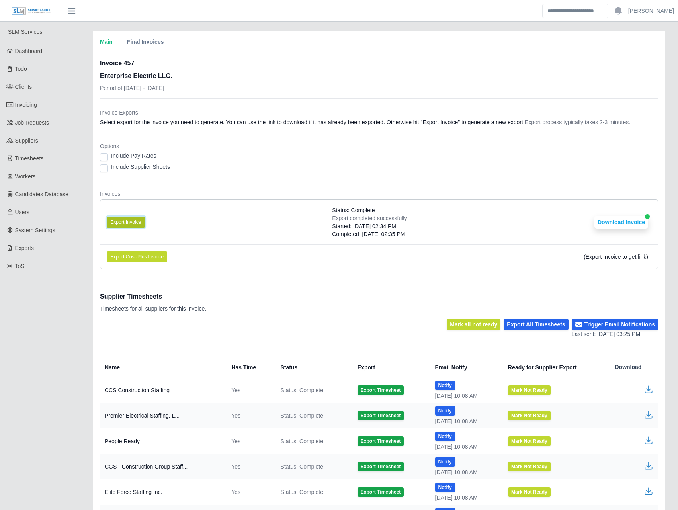
click at [117, 226] on button "Export Invoice" at bounding box center [126, 222] width 38 height 11
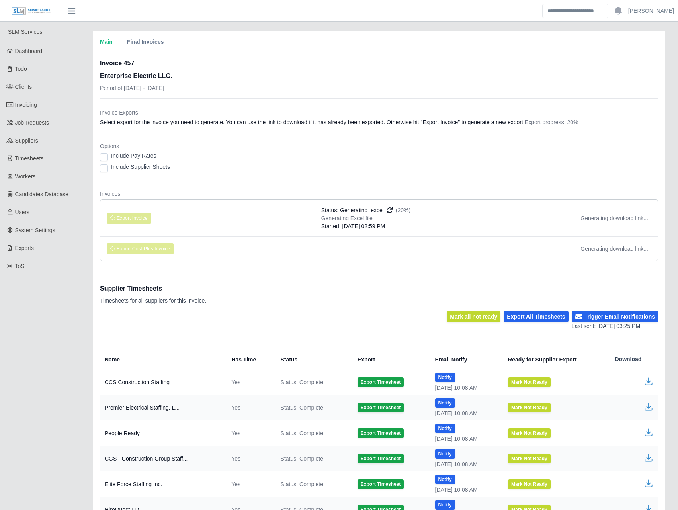
click at [410, 151] on div "Options Include Pay Rates Include Supplier Sheets" at bounding box center [379, 159] width 558 height 35
click at [347, 178] on dl "Invoice Exports Select export for the invoice you need to generate. You can use…" at bounding box center [379, 188] width 558 height 159
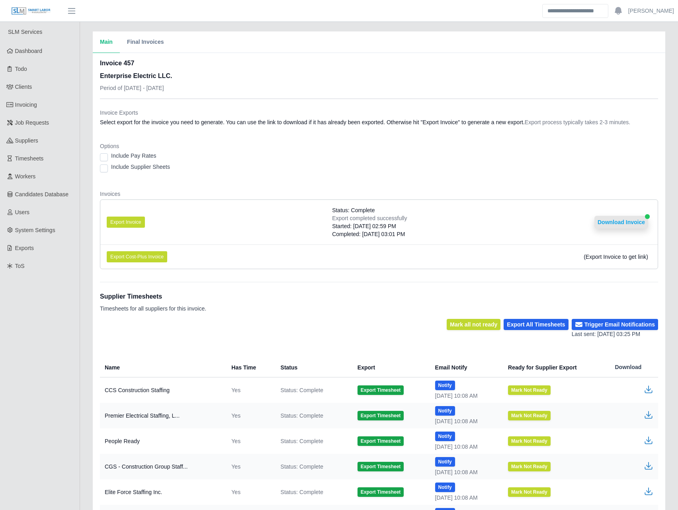
click at [616, 221] on button "Download Invoice" at bounding box center [622, 222] width 54 height 13
click at [324, 203] on li "Export Invoice Status: Complete Export completed successfully Started: [DATE] 0…" at bounding box center [379, 222] width 558 height 45
click at [618, 215] on li "Export Invoice Status: Complete Export completed successfully Started: [DATE] 0…" at bounding box center [379, 222] width 558 height 45
click at [618, 220] on button "Download Invoice" at bounding box center [622, 222] width 54 height 13
click at [249, 149] on dt "Options" at bounding box center [379, 146] width 558 height 8
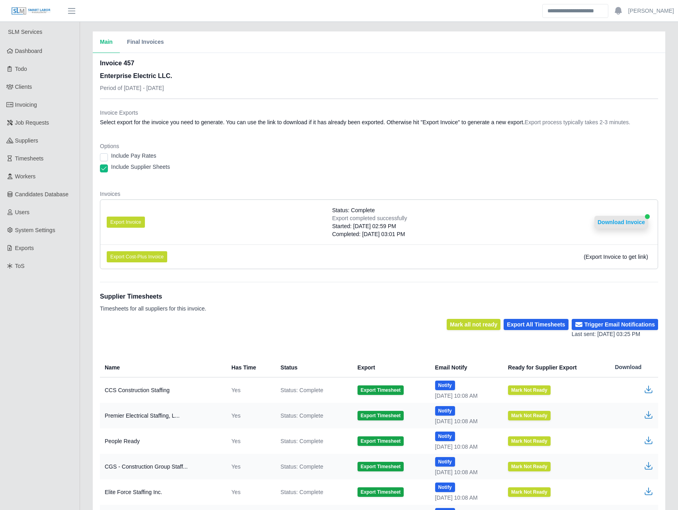
click at [623, 221] on button "Download Invoice" at bounding box center [622, 222] width 54 height 13
click at [37, 108] on span "Invoicing" at bounding box center [26, 105] width 22 height 6
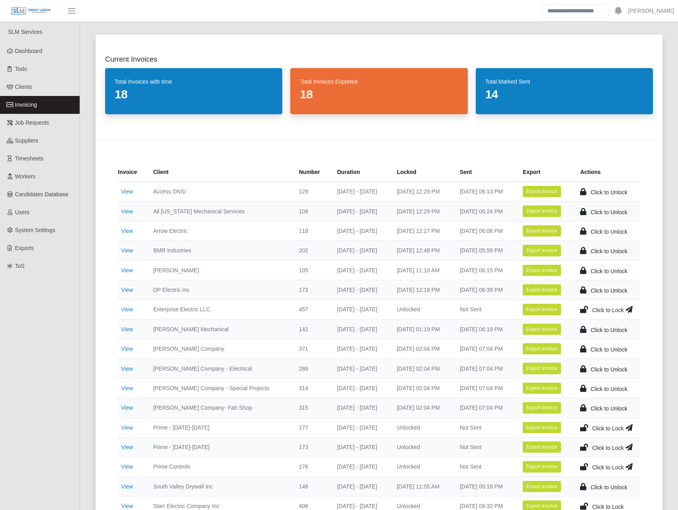
click at [630, 307] on icon at bounding box center [629, 309] width 7 height 11
click at [587, 307] on icon at bounding box center [584, 309] width 8 height 11
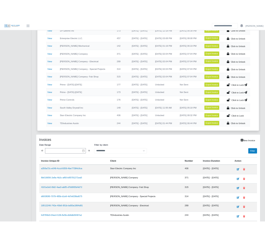
scroll to position [279, 0]
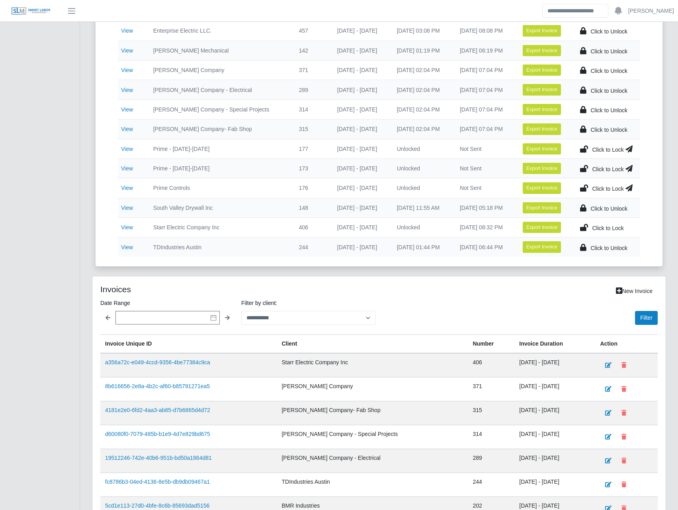
click at [587, 224] on icon at bounding box center [584, 227] width 8 height 11
